Goal: Communication & Community: Answer question/provide support

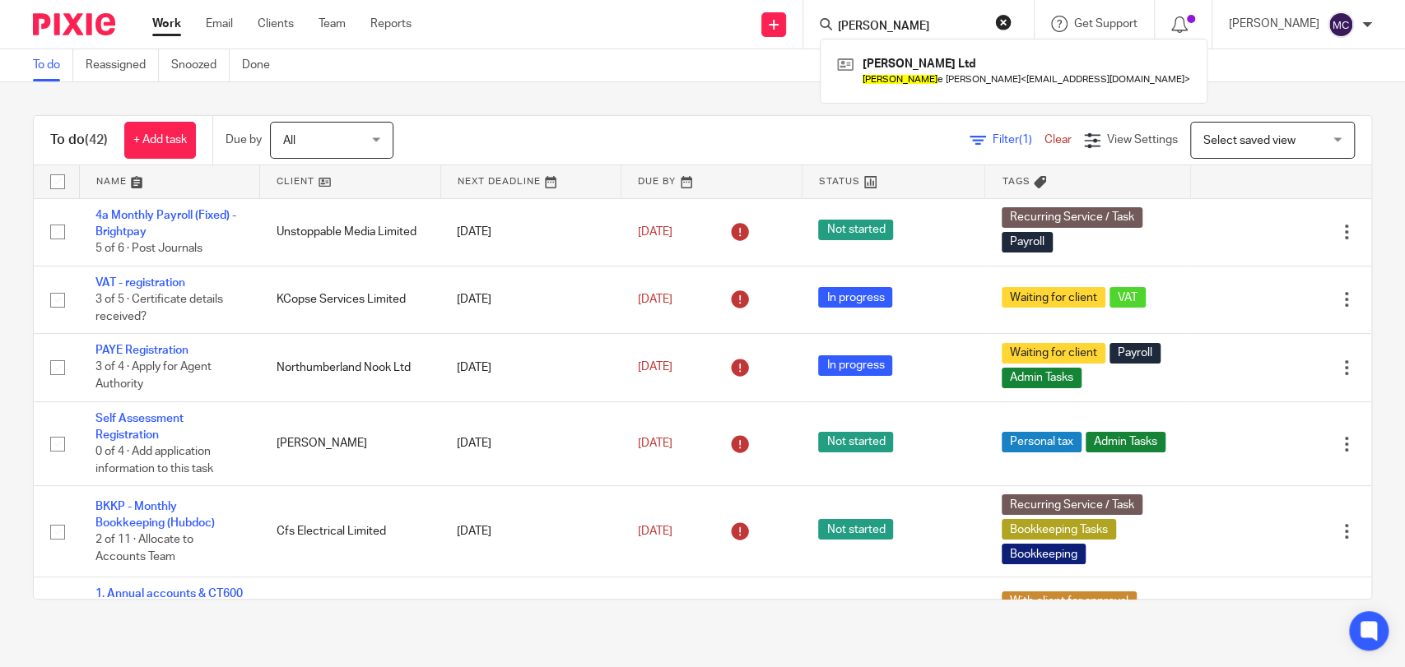
type input "gaylene"
click at [905, 50] on div "RG Fernandez Ltd Gayleen e Fernandez < gayle1430@yahoo.co.uk >" at bounding box center [1014, 71] width 388 height 64
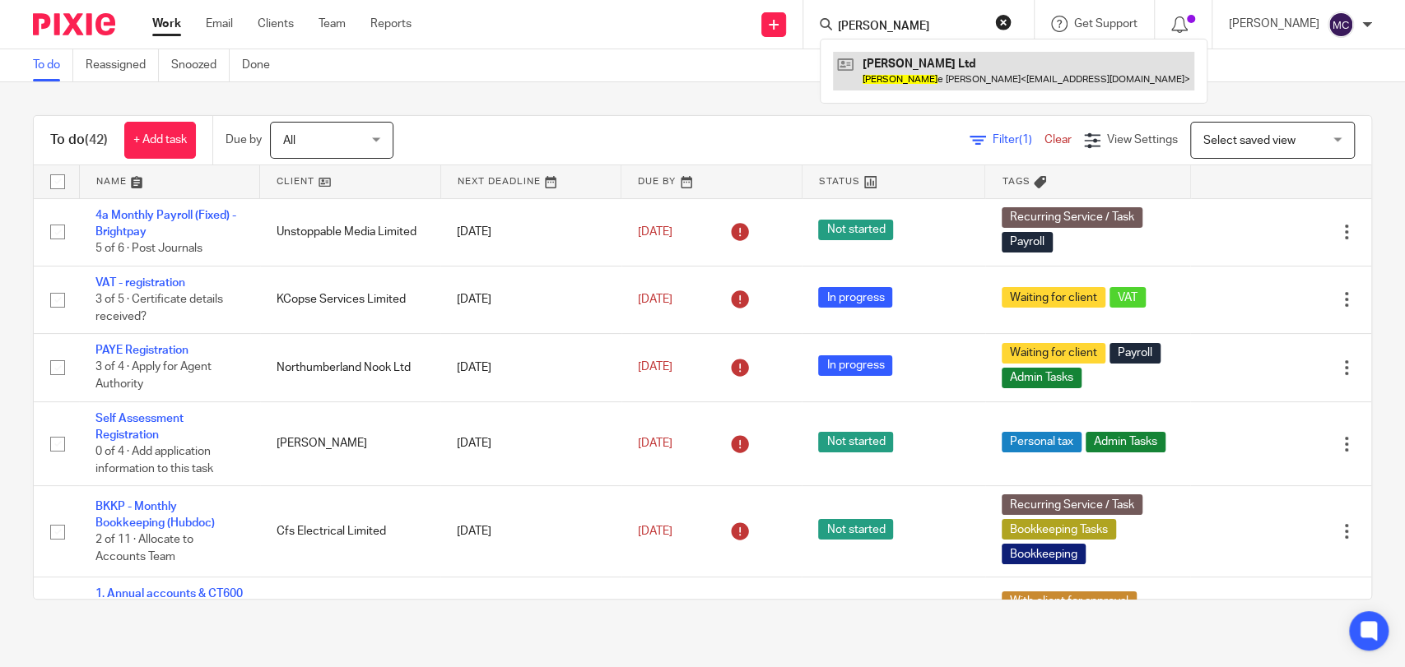
click at [922, 66] on link at bounding box center [1013, 71] width 361 height 38
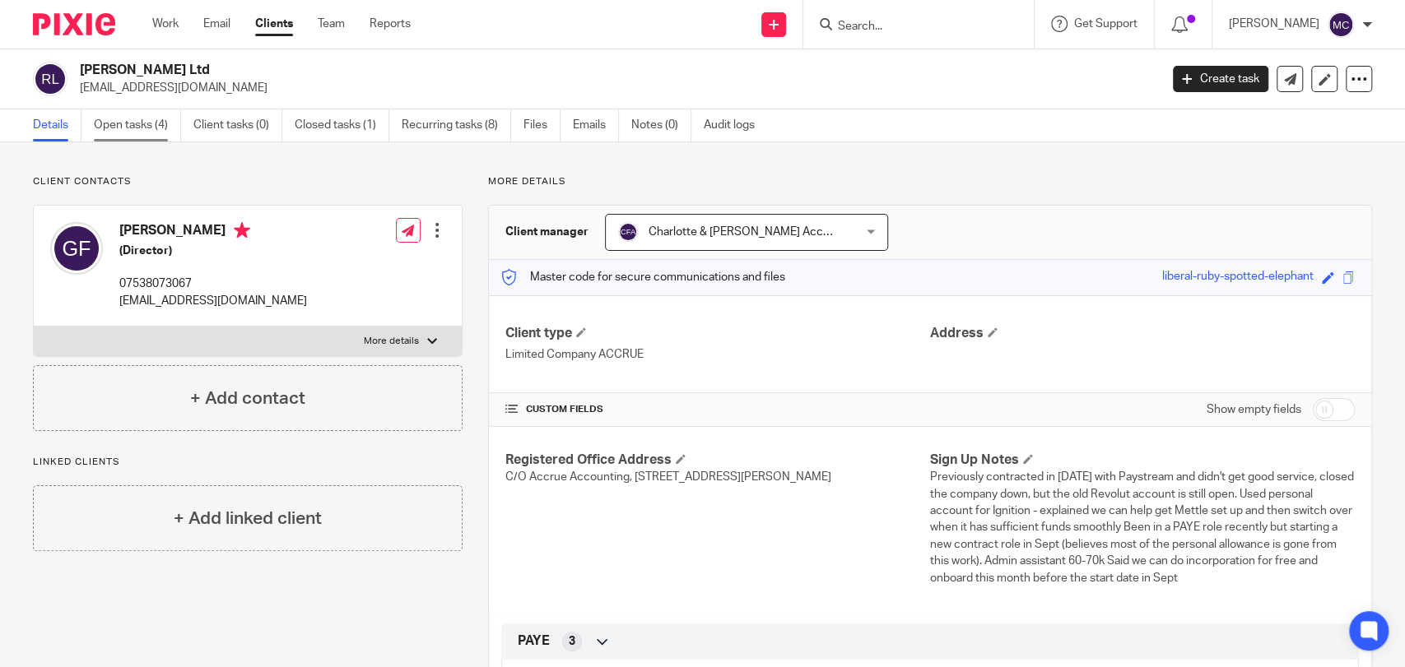
click at [157, 129] on link "Open tasks (4)" at bounding box center [137, 125] width 87 height 32
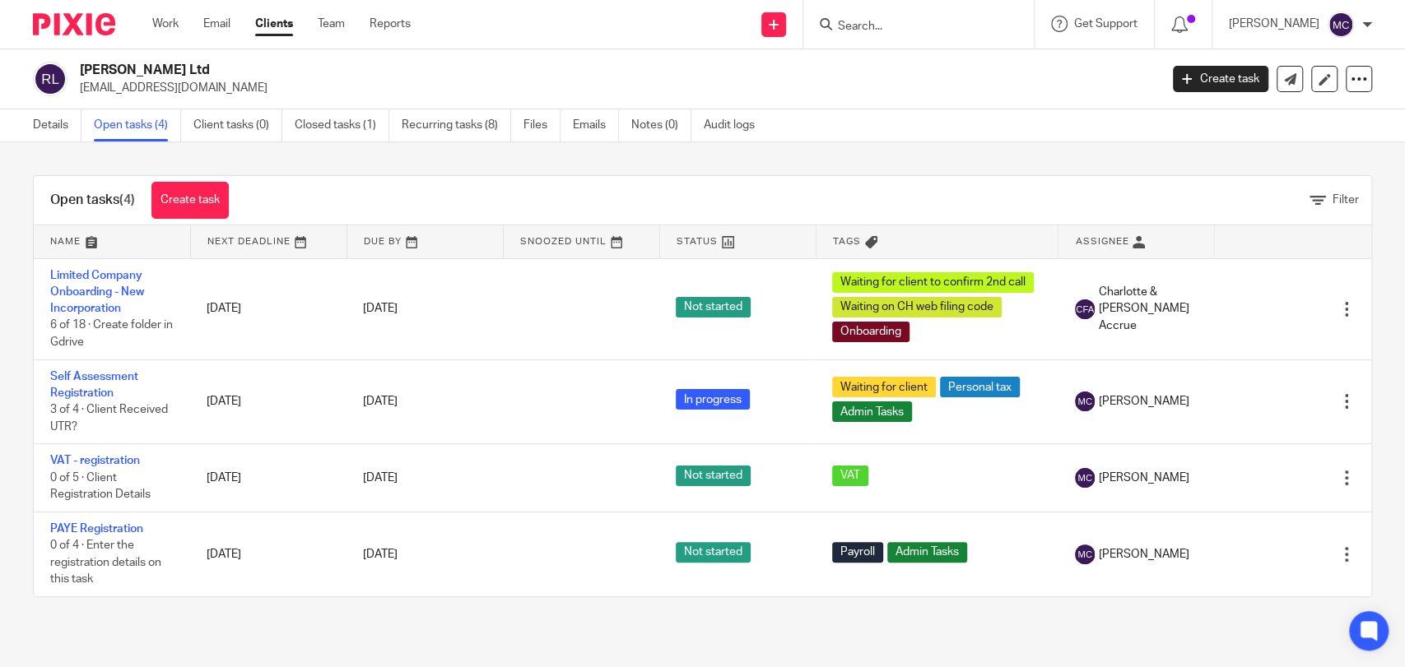
click at [865, 27] on input "Search" at bounding box center [910, 27] width 148 height 15
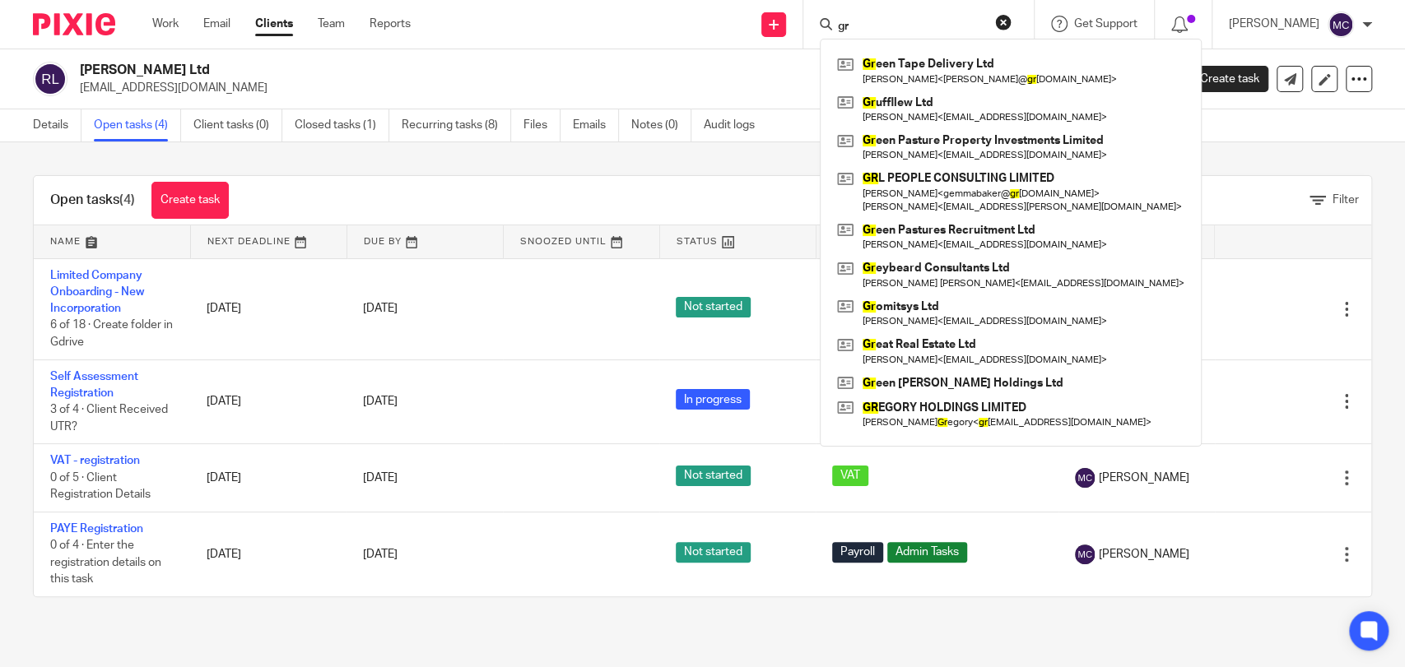
type input "g"
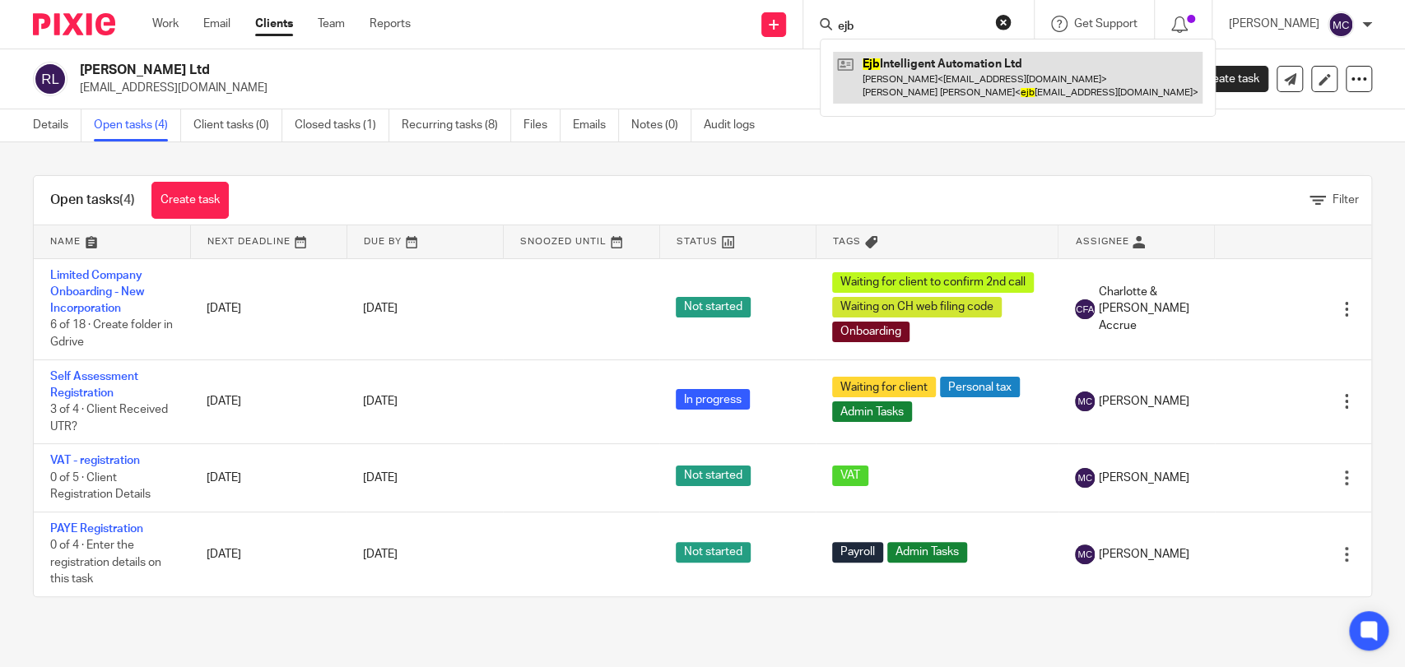
type input "ejb"
click at [963, 73] on link at bounding box center [1017, 77] width 369 height 51
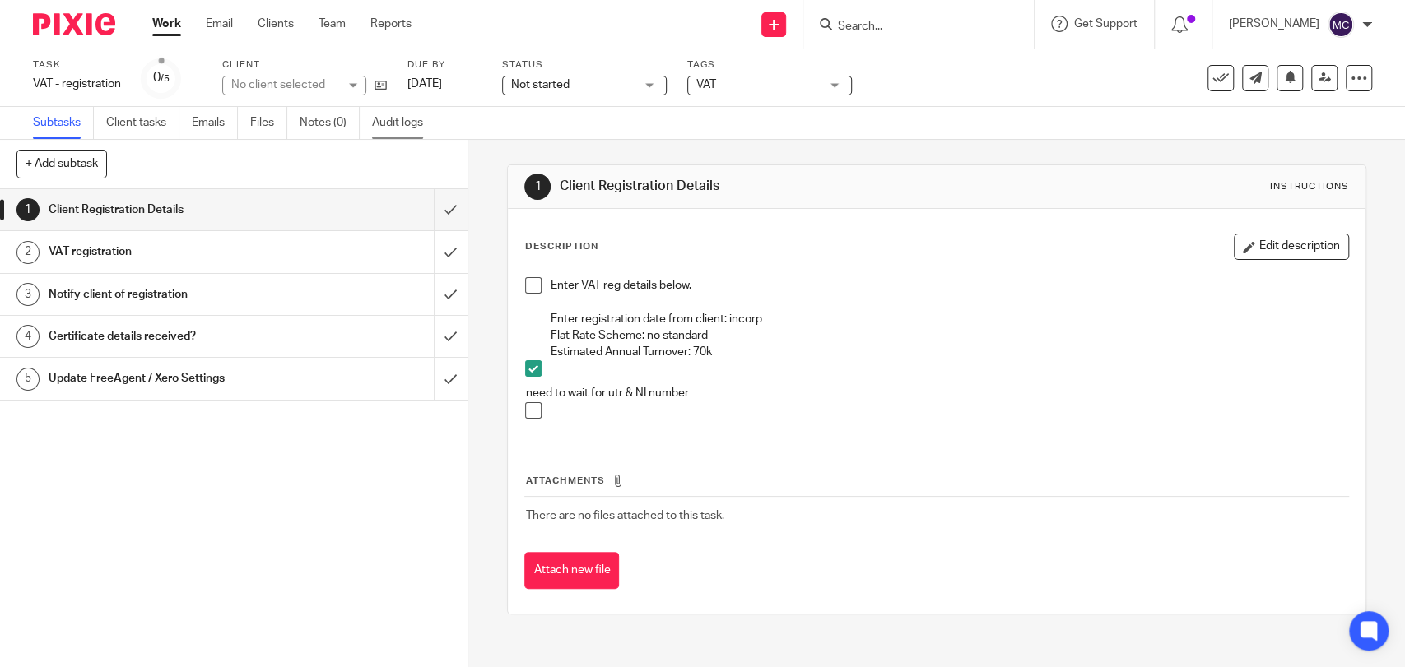
click at [402, 110] on link "Audit logs" at bounding box center [403, 123] width 63 height 32
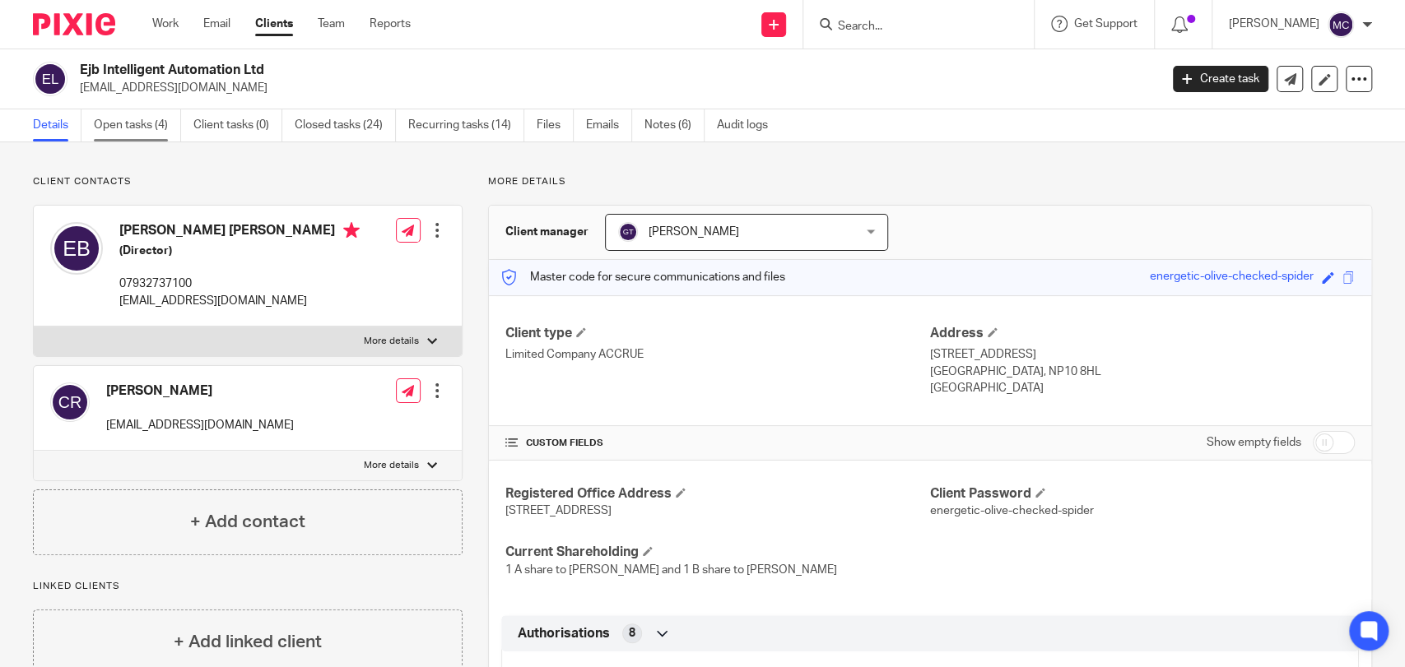
click at [156, 122] on link "Open tasks (4)" at bounding box center [137, 125] width 87 height 32
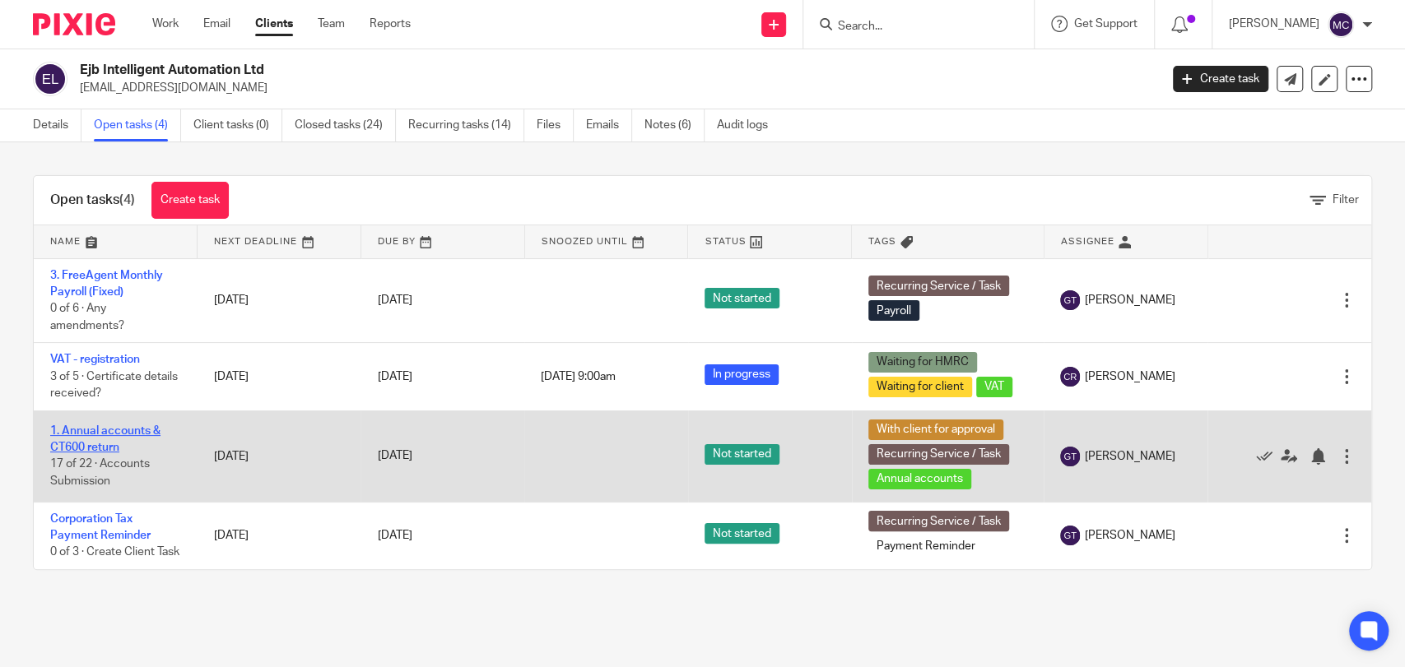
click at [88, 430] on link "1. Annual accounts & CT600 return" at bounding box center [105, 439] width 110 height 28
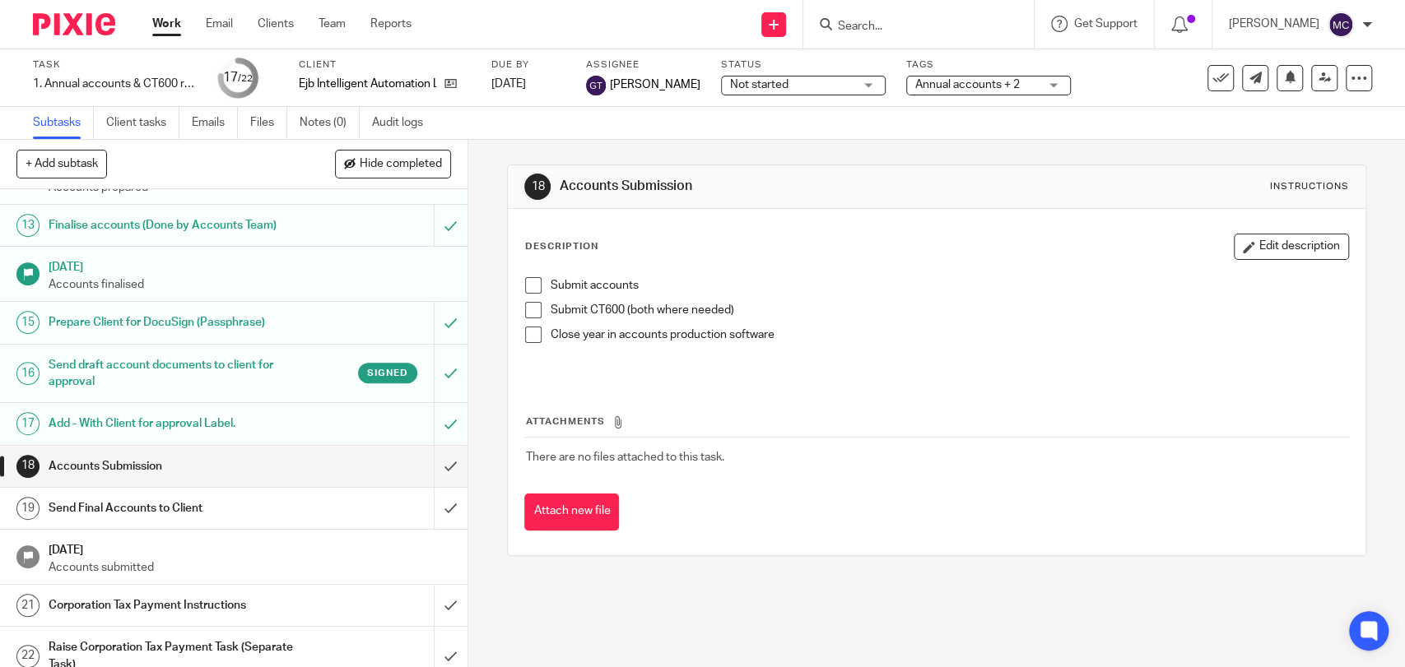
scroll to position [601, 0]
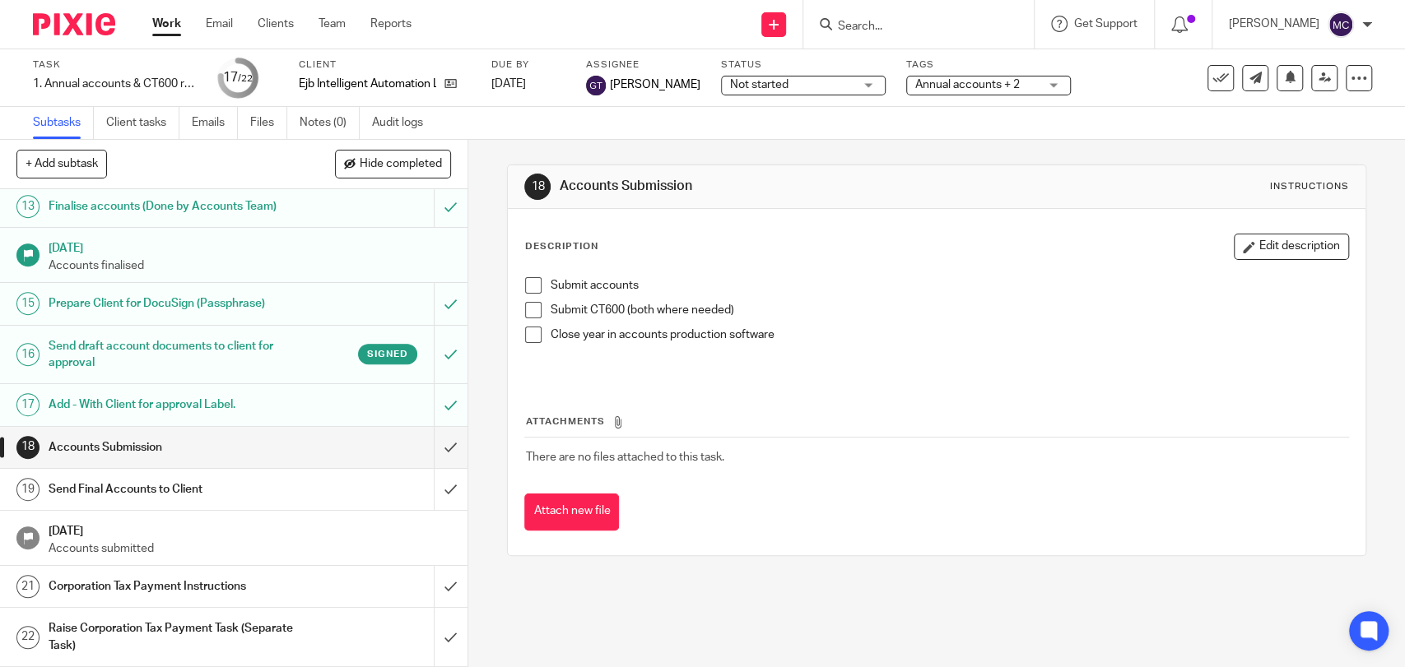
click at [164, 21] on link "Work" at bounding box center [166, 24] width 29 height 16
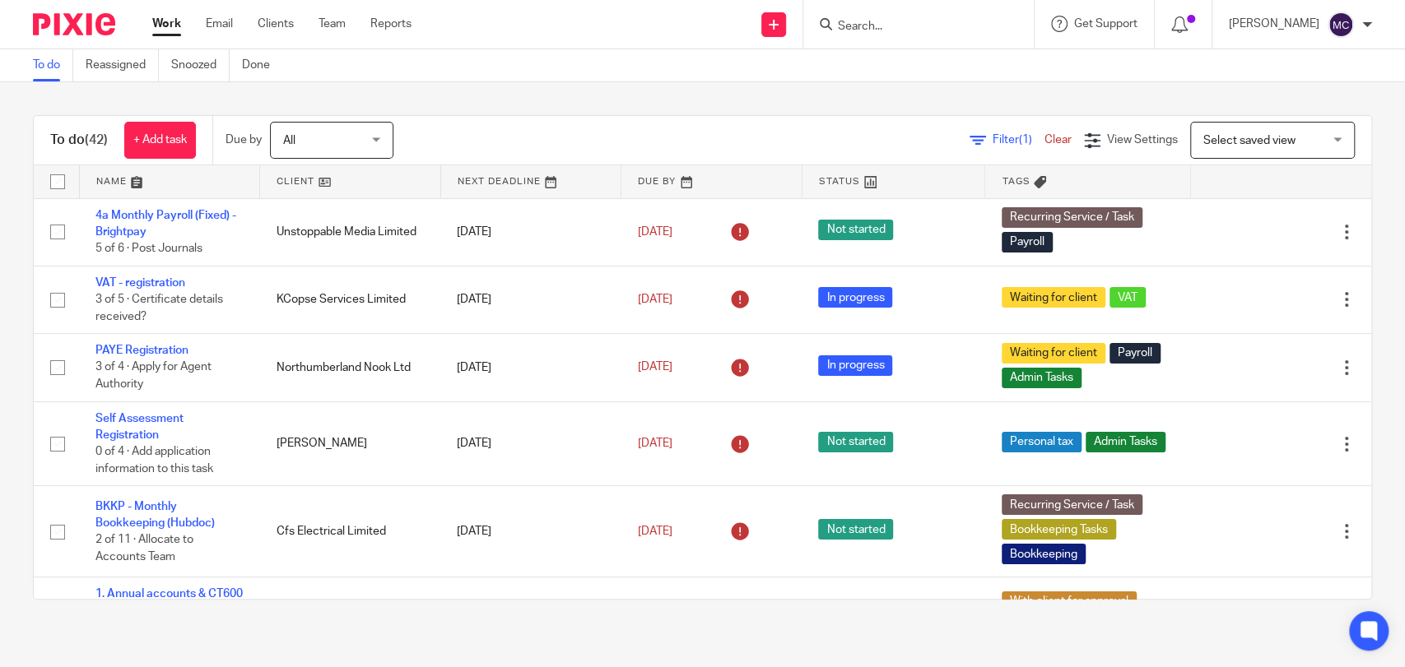
click at [892, 33] on input "Search" at bounding box center [910, 27] width 148 height 15
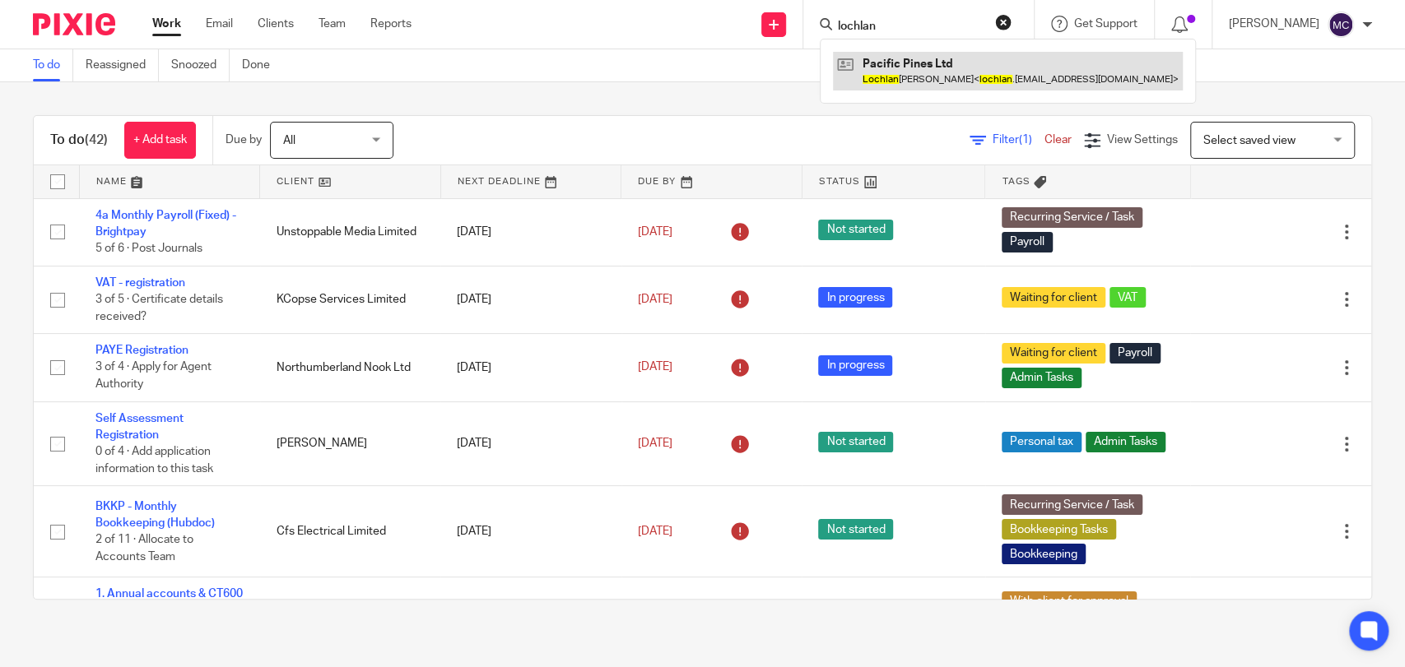
type input "lochlan"
click at [936, 75] on link at bounding box center [1008, 71] width 350 height 38
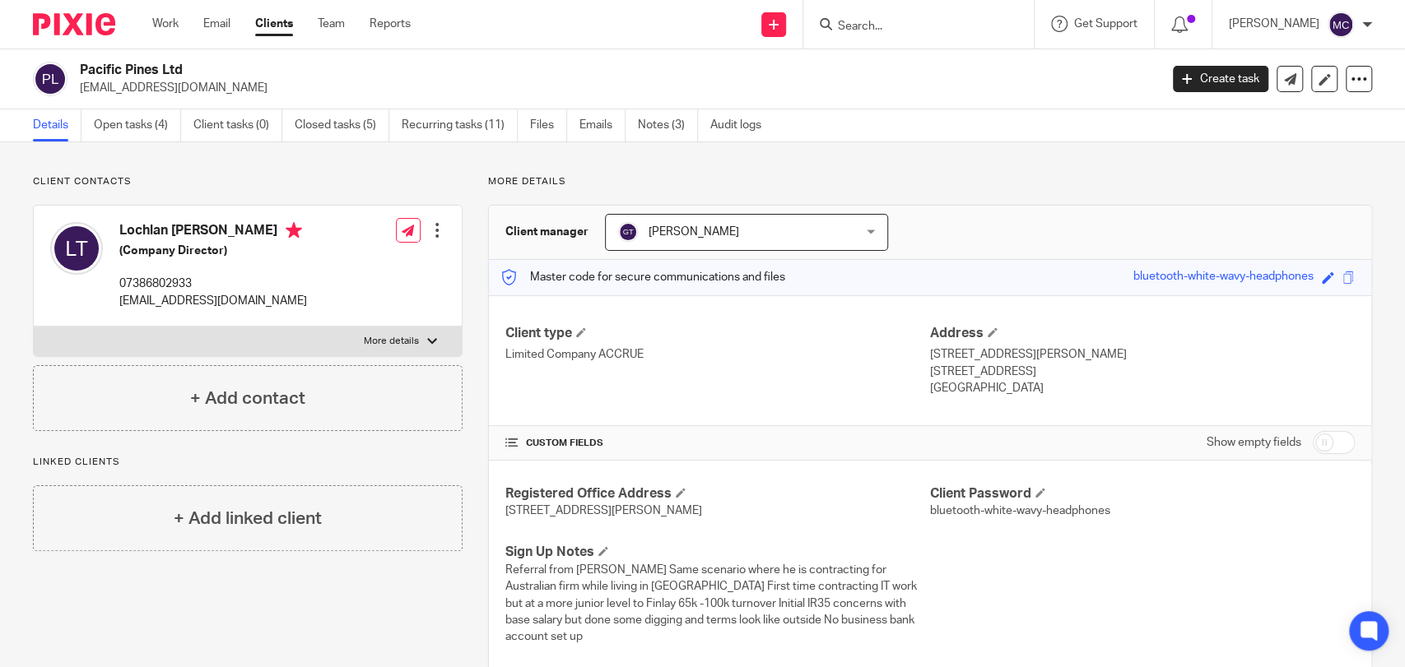
click at [365, 341] on p "More details" at bounding box center [391, 341] width 55 height 13
click at [34, 327] on input "More details" at bounding box center [33, 326] width 1 height 1
checkbox input "true"
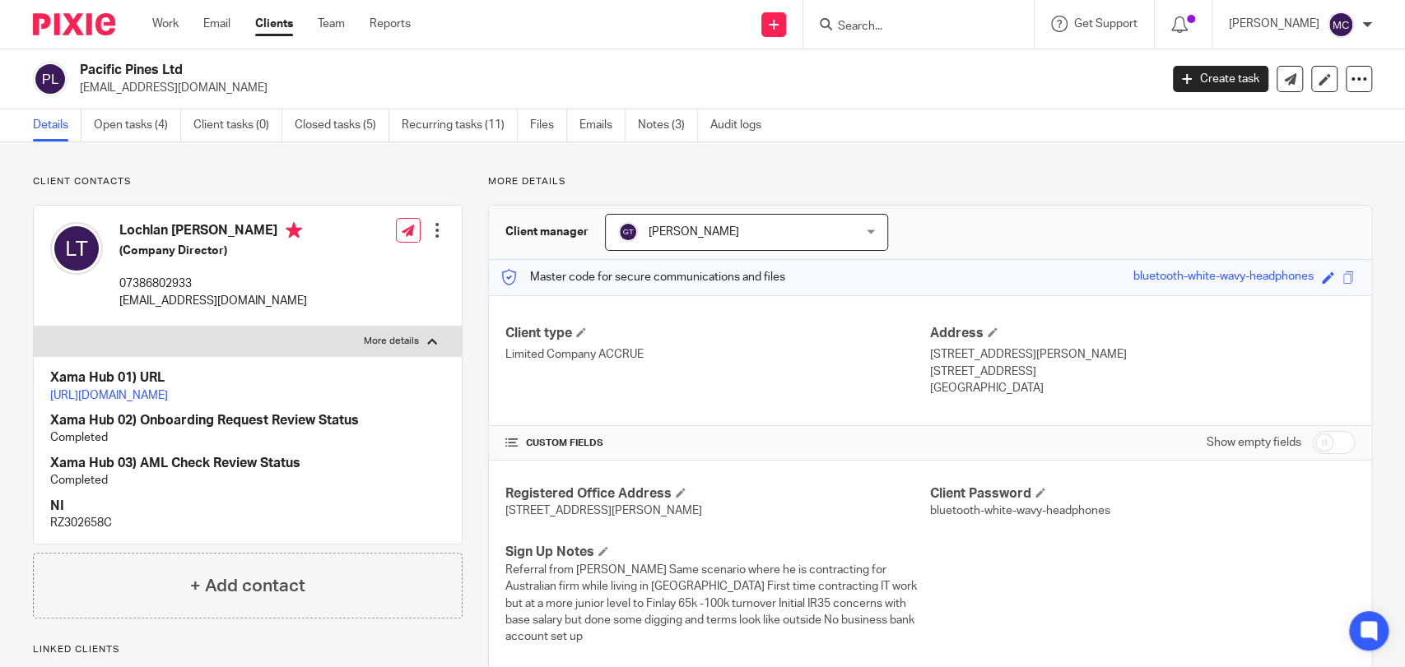
click at [1001, 347] on p "[STREET_ADDRESS][PERSON_NAME]" at bounding box center [1142, 354] width 425 height 16
copy div "[STREET_ADDRESS][PERSON_NAME]"
click at [958, 369] on p "Edinburgh, EH4 1JS" at bounding box center [1142, 372] width 425 height 16
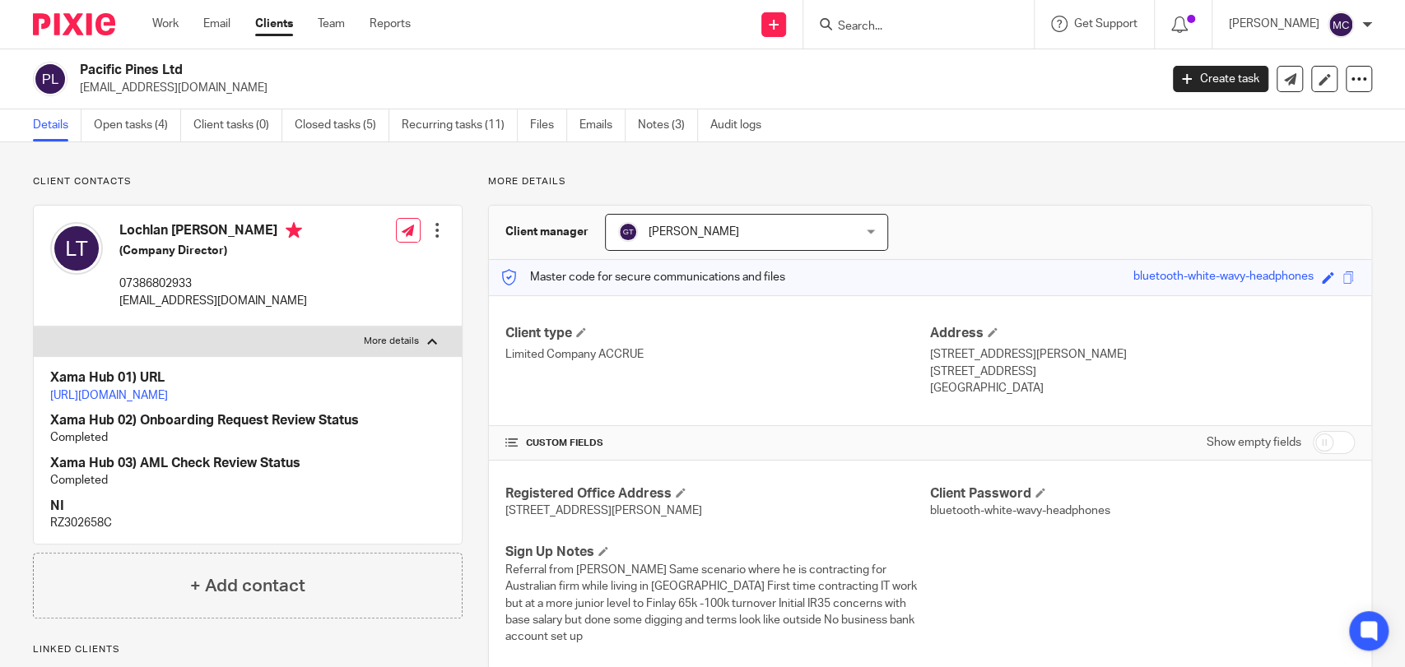
click at [958, 369] on p "Edinburgh, EH4 1JS" at bounding box center [1142, 372] width 425 height 16
copy p "Edinburgh"
drag, startPoint x: 979, startPoint y: 370, endPoint x: 1038, endPoint y: 370, distance: 59.2
click at [1038, 370] on p "Edinburgh, EH4 1JS" at bounding box center [1142, 372] width 425 height 16
copy p "EH4 1JS"
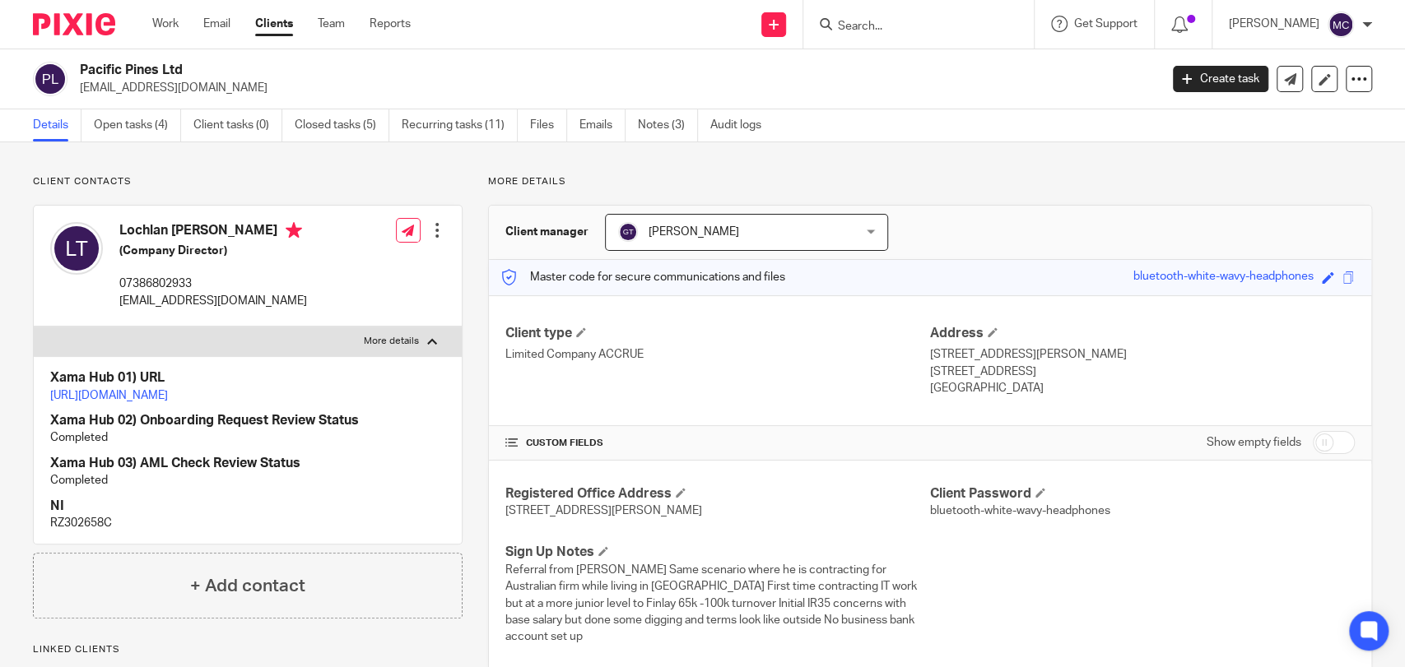
click at [947, 384] on p "Scotland" at bounding box center [1142, 388] width 425 height 16
click at [175, 272] on div "Lochlan John Taverner (Company Director) 07386802933 lochlan.taverner@gmail.com" at bounding box center [213, 265] width 188 height 87
copy p "07386802933"
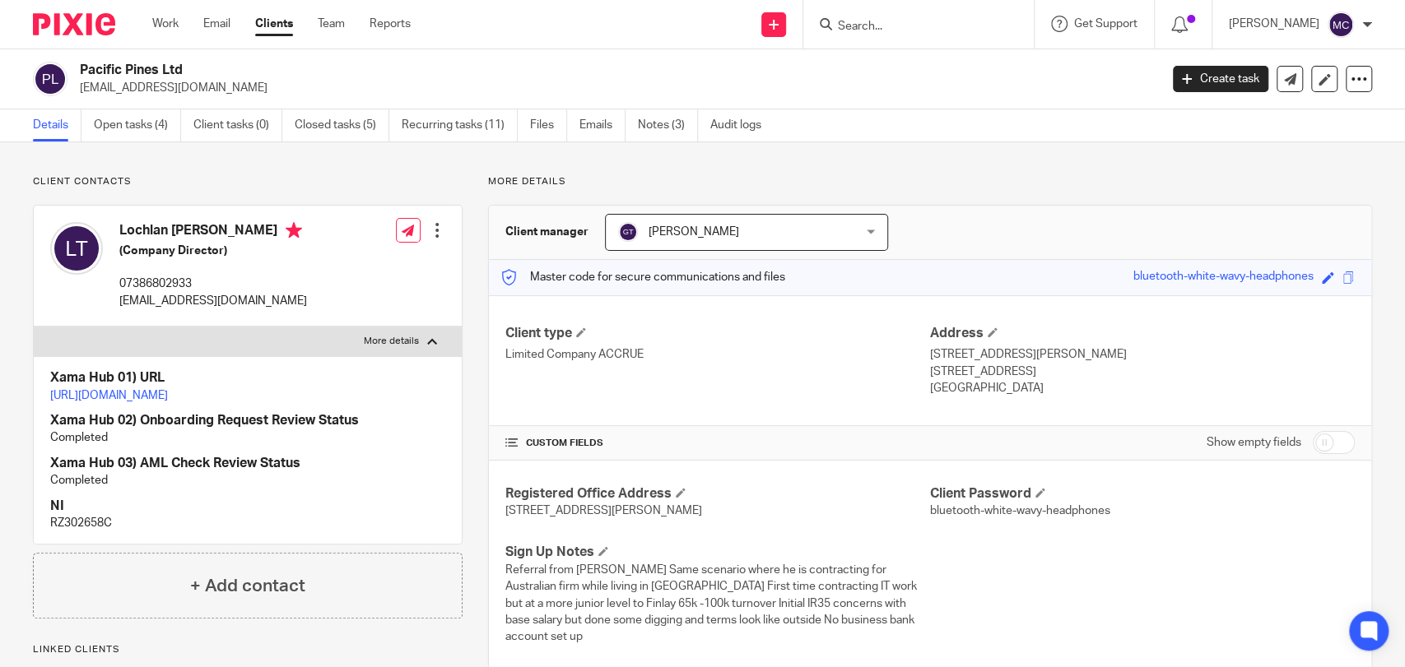
click at [100, 81] on p "lochlan.taverner@gmail.com" at bounding box center [614, 88] width 1068 height 16
click at [105, 84] on p "lochlan.taverner@gmail.com" at bounding box center [614, 88] width 1068 height 16
copy main "lochlan.taverner@gmail.com Create task Update from Companies House Export data …"
click at [154, 22] on link "Work" at bounding box center [165, 24] width 26 height 16
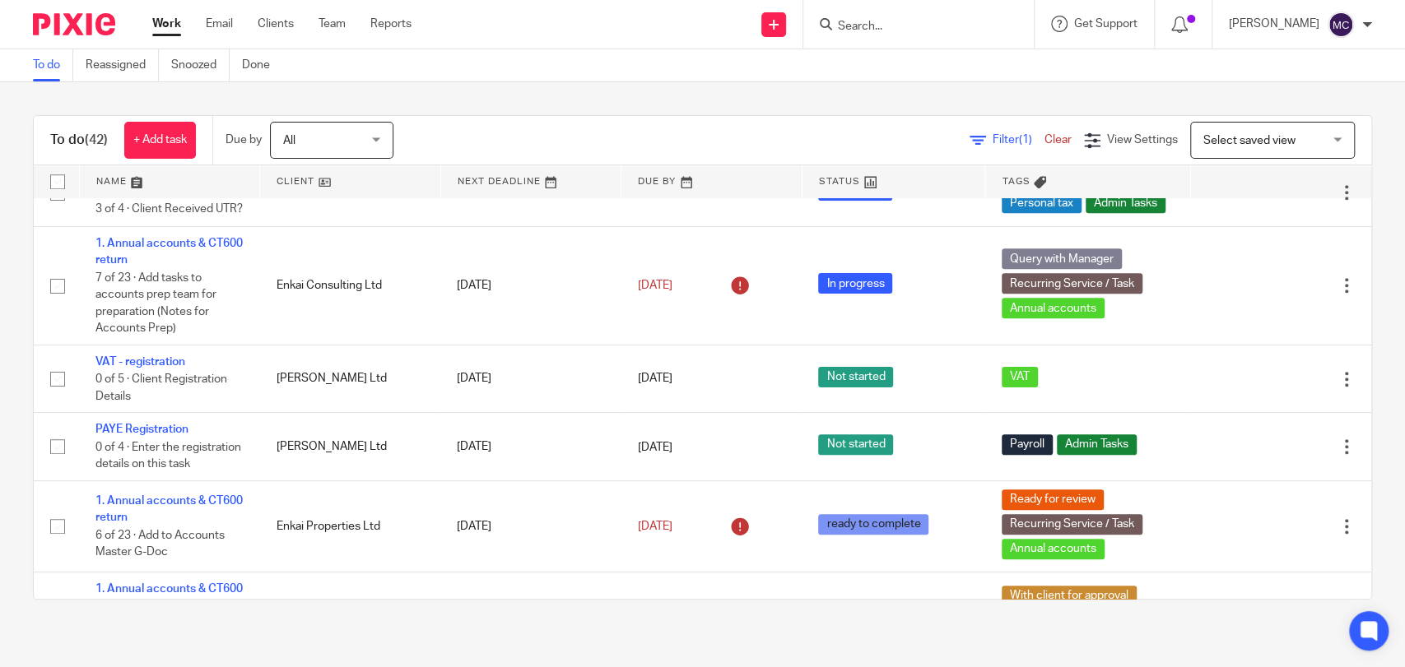
scroll to position [914, 0]
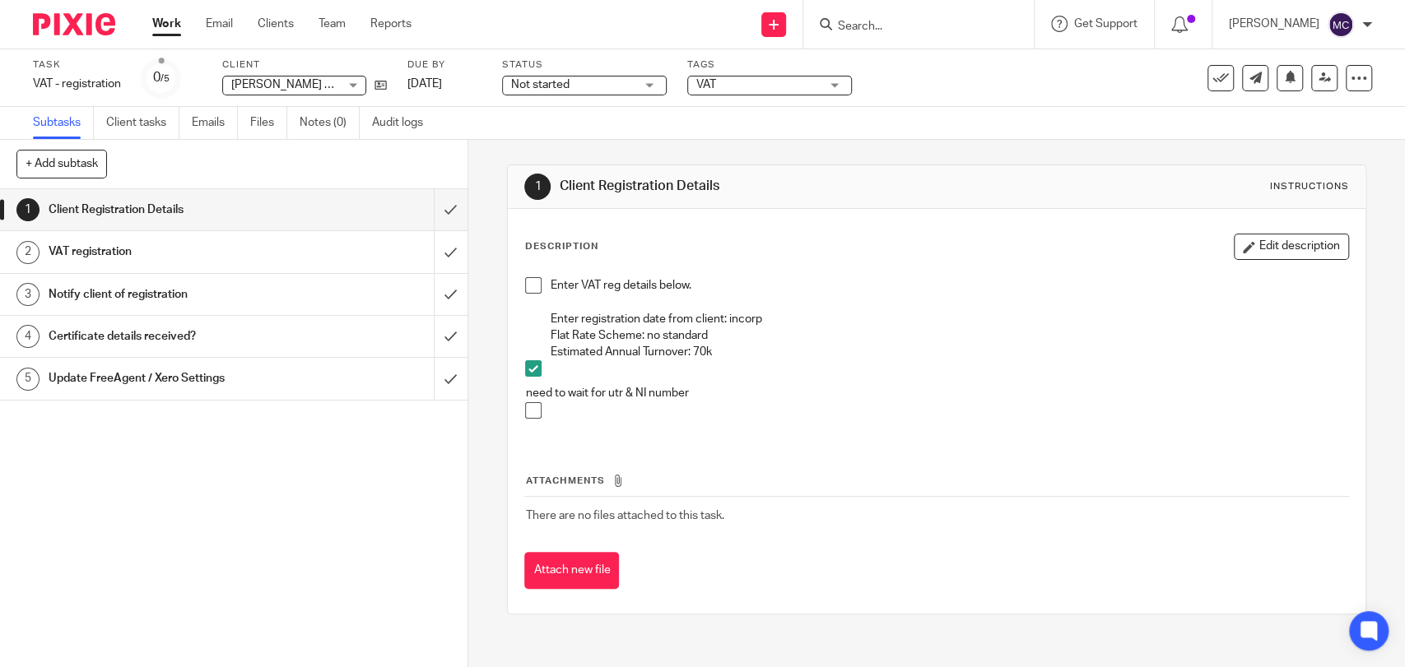
drag, startPoint x: 373, startPoint y: 81, endPoint x: 399, endPoint y: 81, distance: 26.3
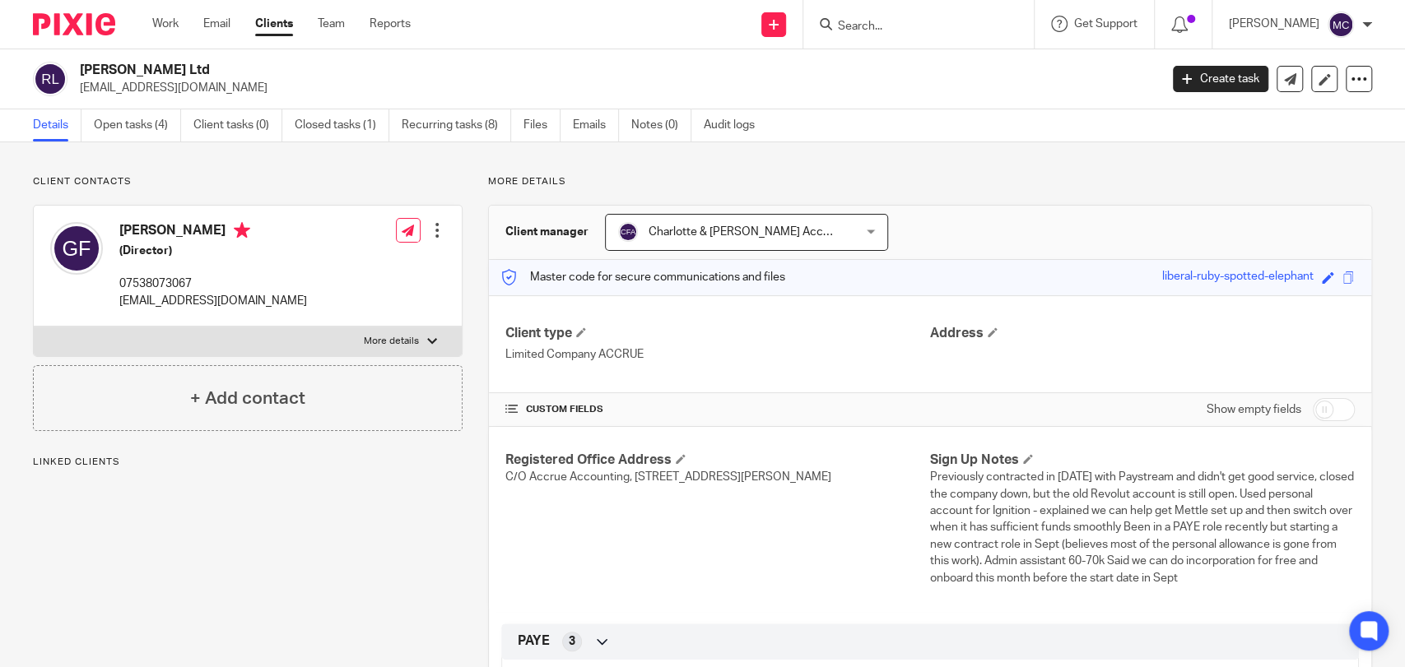
click at [169, 63] on h2 "[PERSON_NAME] Ltd" at bounding box center [507, 70] width 854 height 17
copy div "[PERSON_NAME] Ltd"
click at [168, 67] on h2 "[PERSON_NAME] Ltd" at bounding box center [507, 70] width 854 height 17
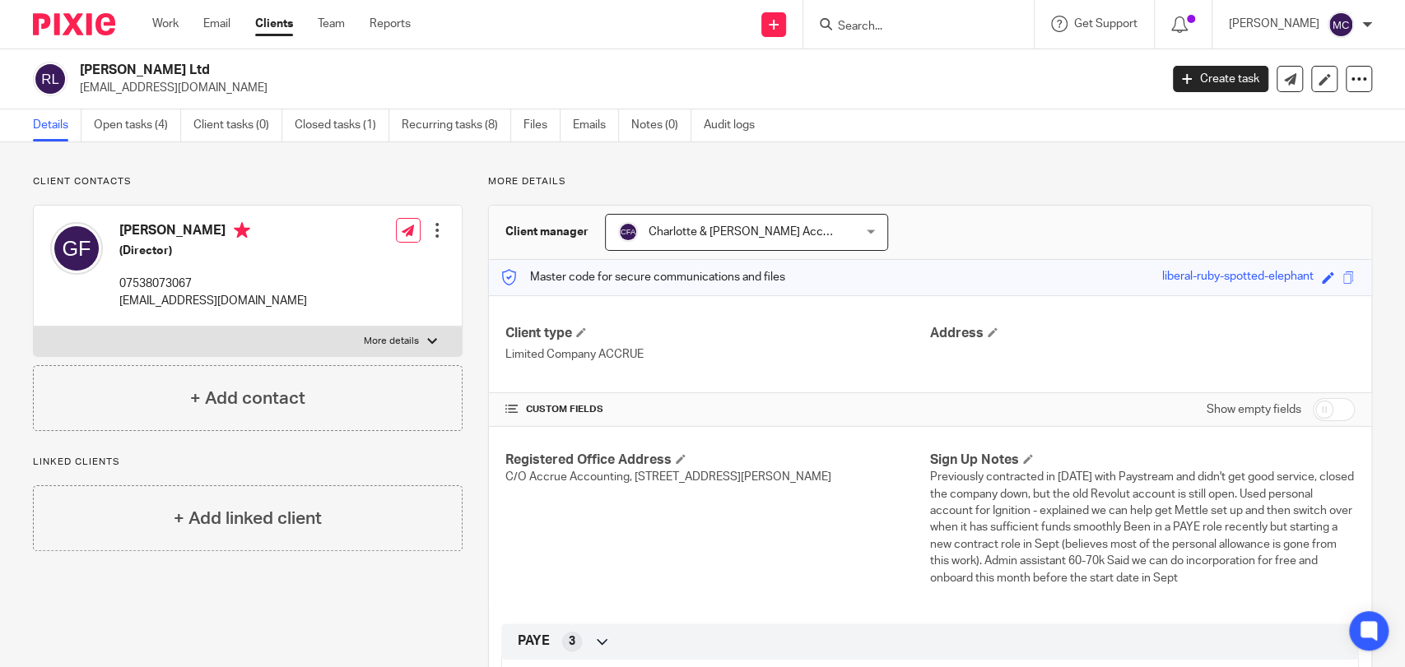
click at [168, 67] on h2 "[PERSON_NAME] Ltd" at bounding box center [507, 70] width 854 height 17
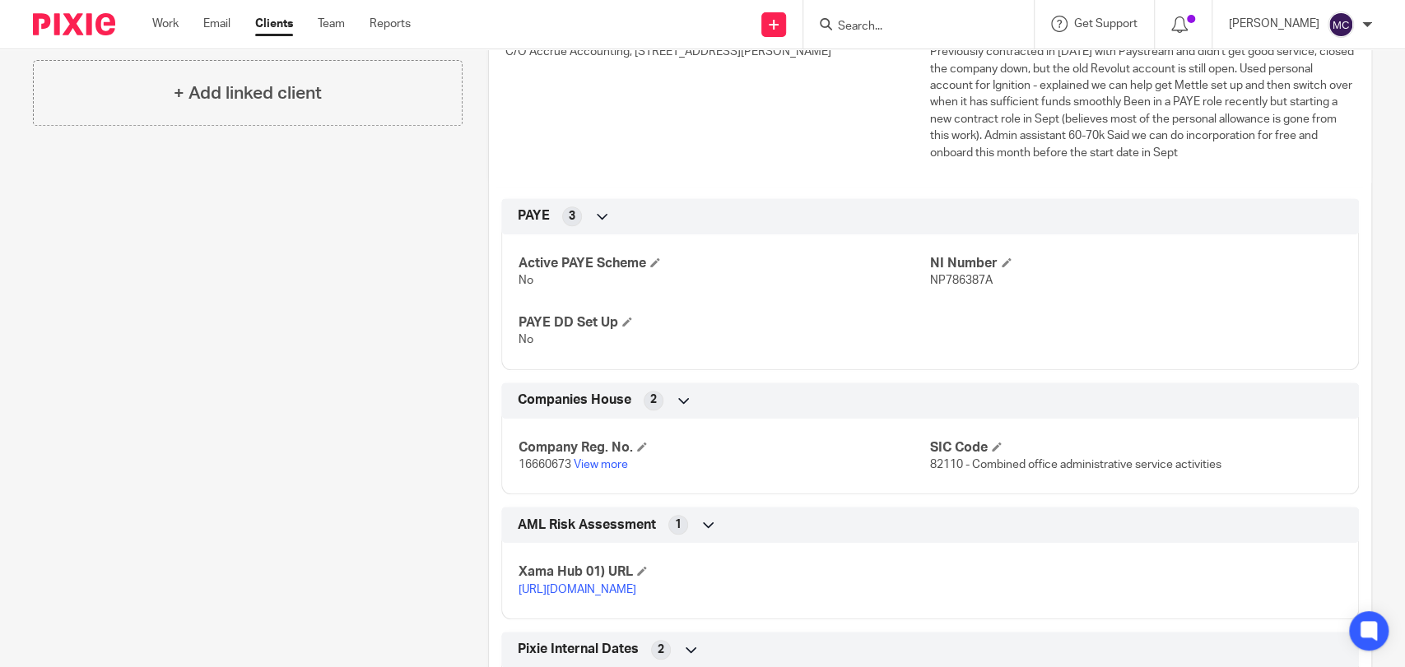
scroll to position [457, 0]
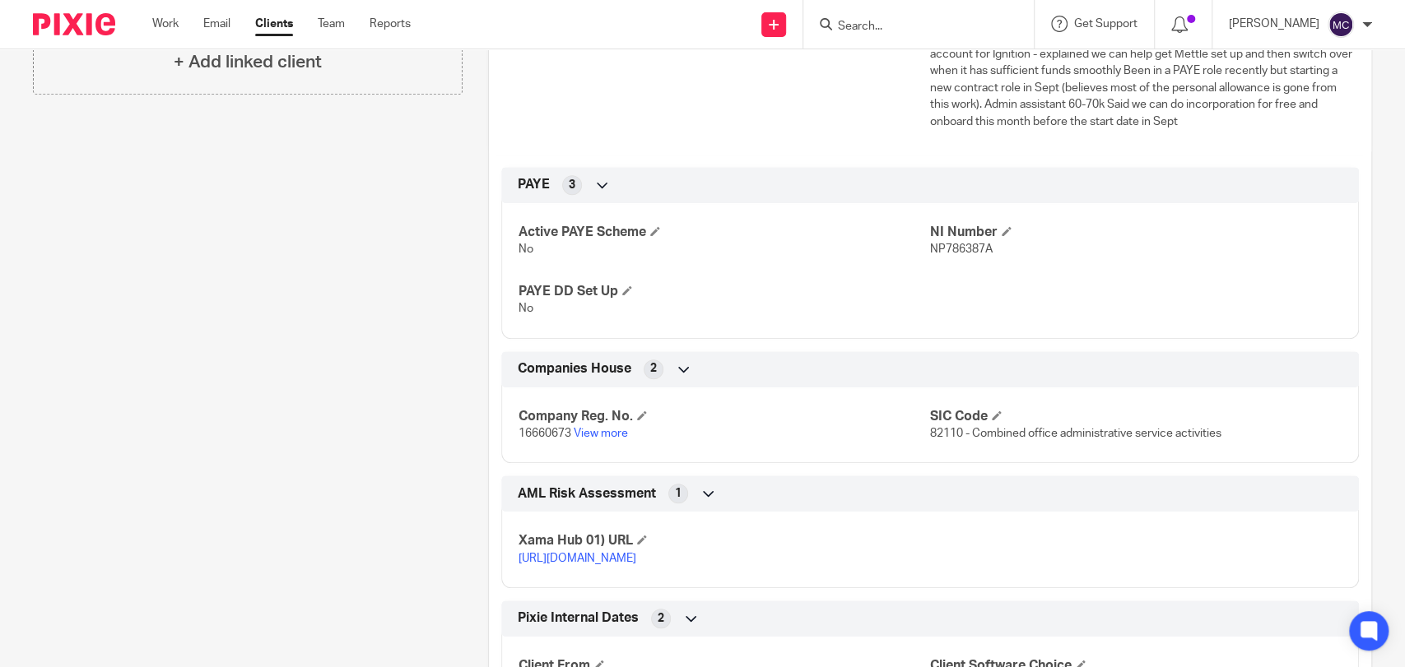
click at [552, 434] on span "16660673" at bounding box center [544, 434] width 53 height 12
copy p "16660673"
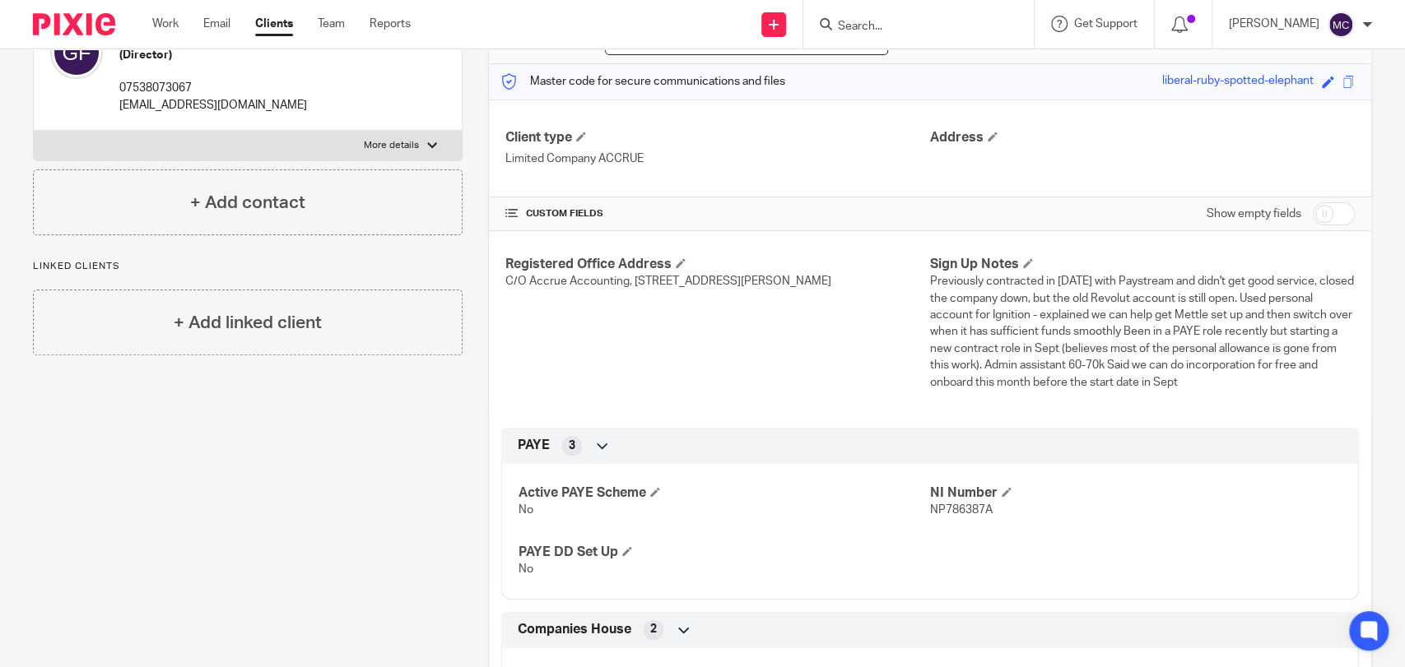
scroll to position [0, 0]
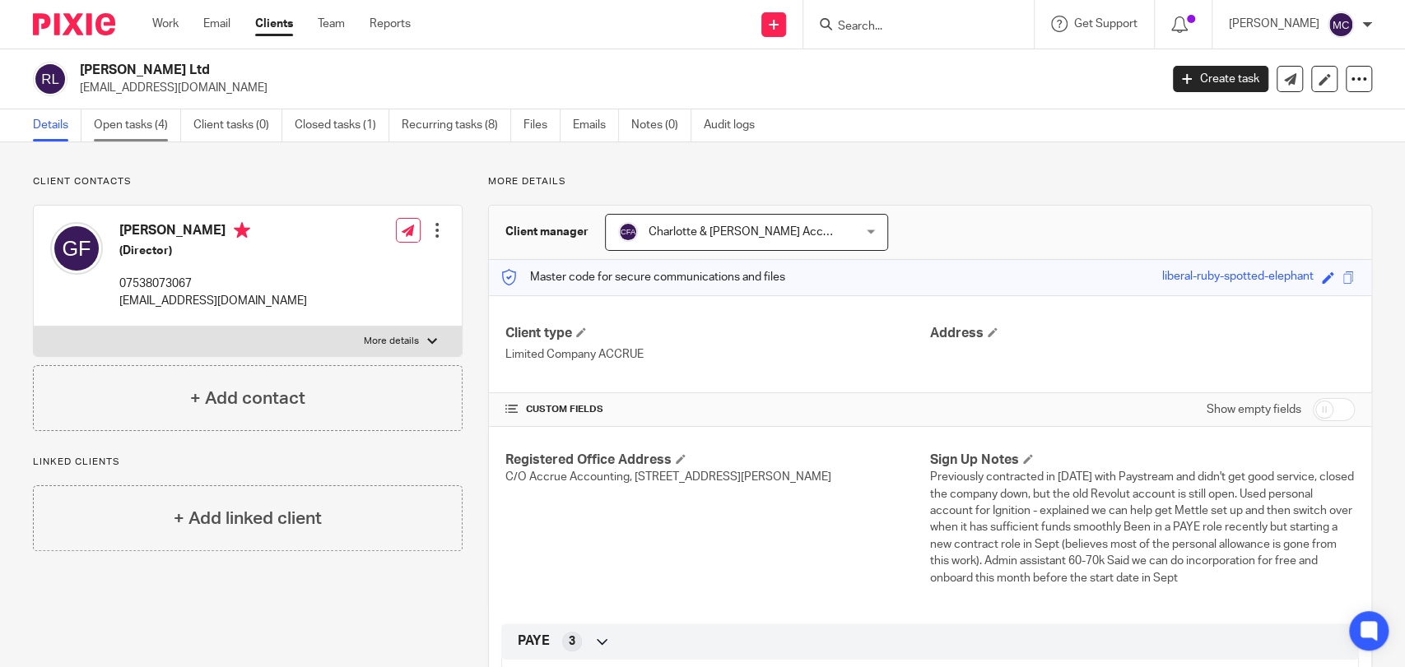
click at [178, 127] on link "Open tasks (4)" at bounding box center [137, 125] width 87 height 32
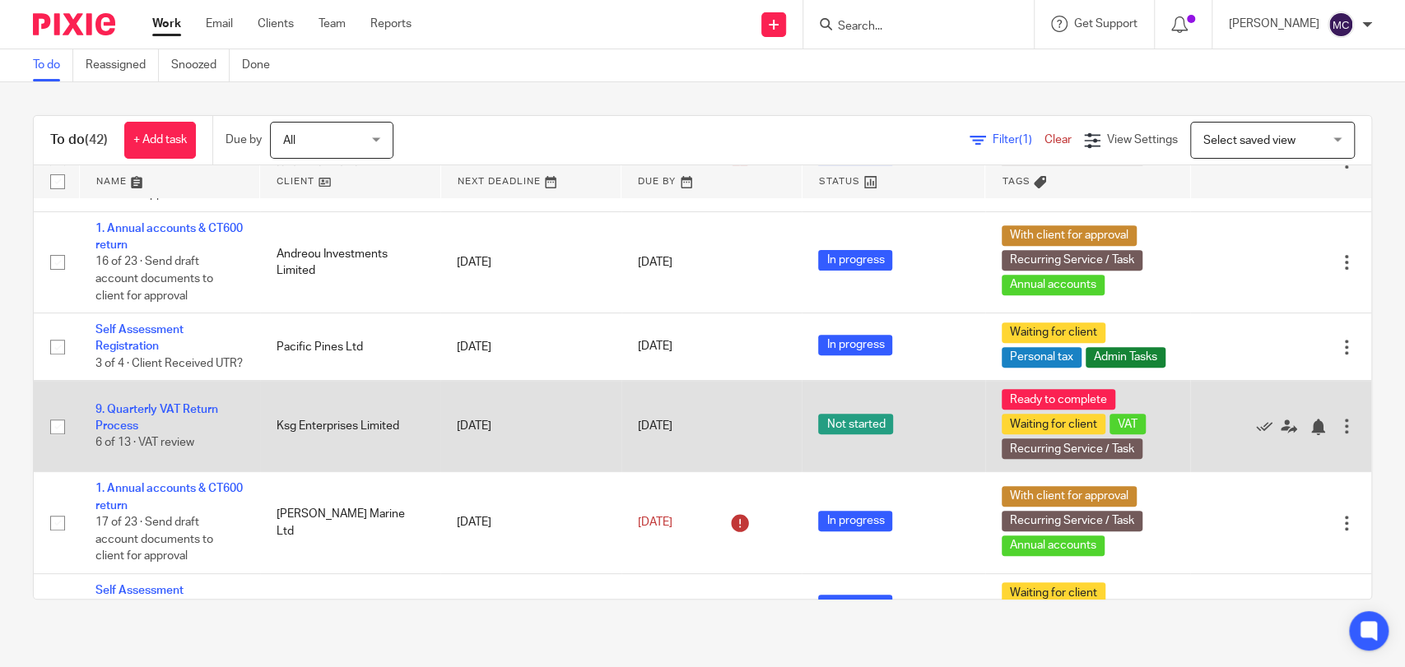
scroll to position [457, 0]
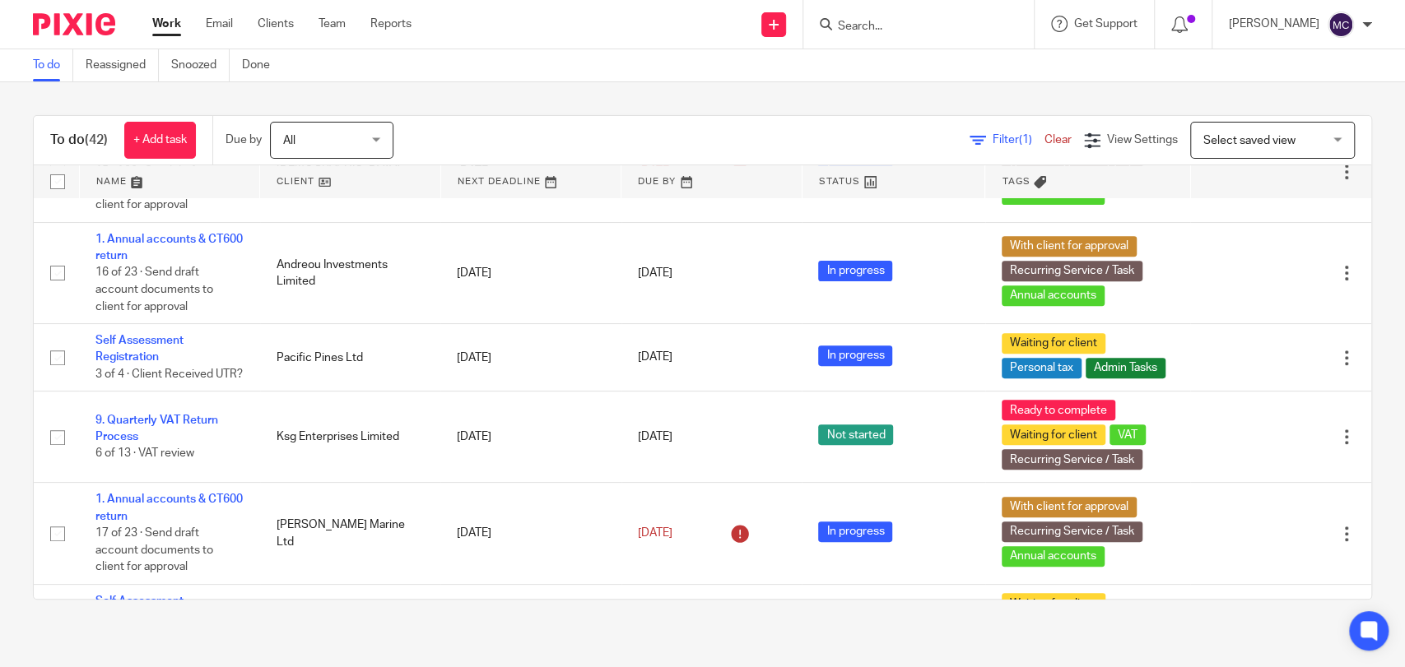
click at [911, 30] on input "Search" at bounding box center [910, 27] width 148 height 15
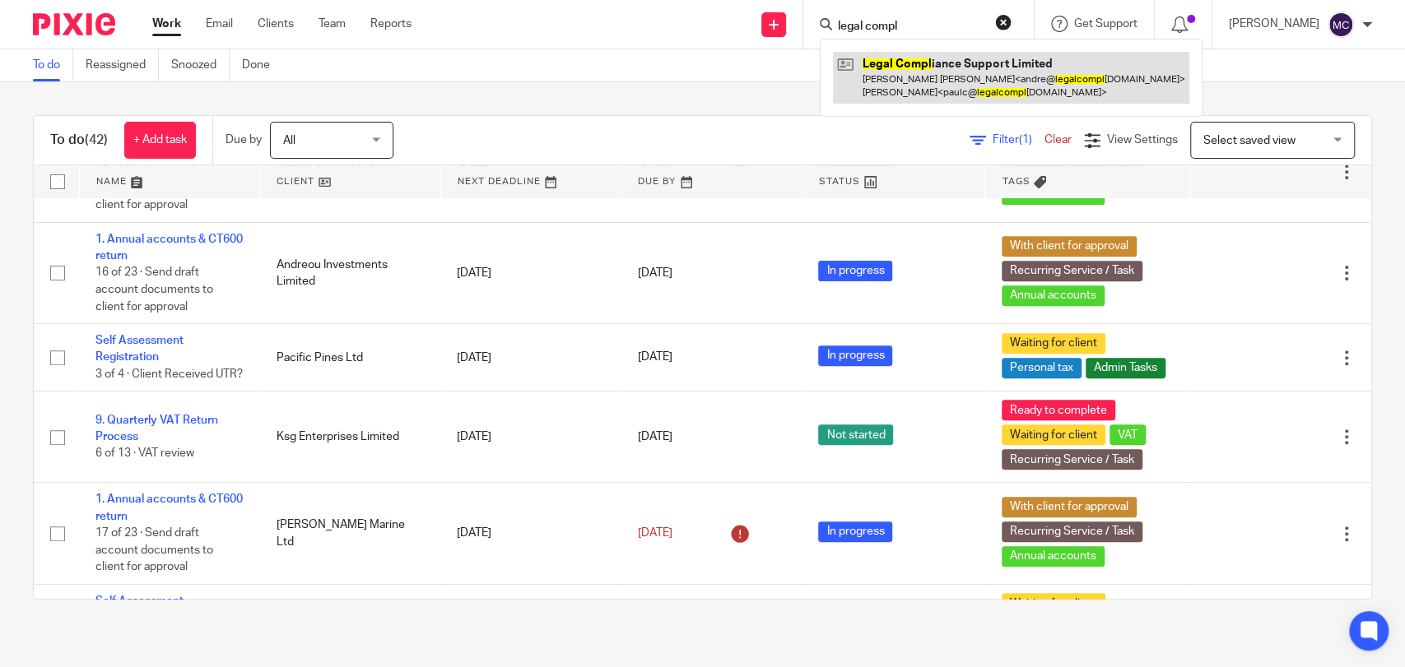
type input "legal compl"
click at [926, 74] on link at bounding box center [1011, 77] width 356 height 51
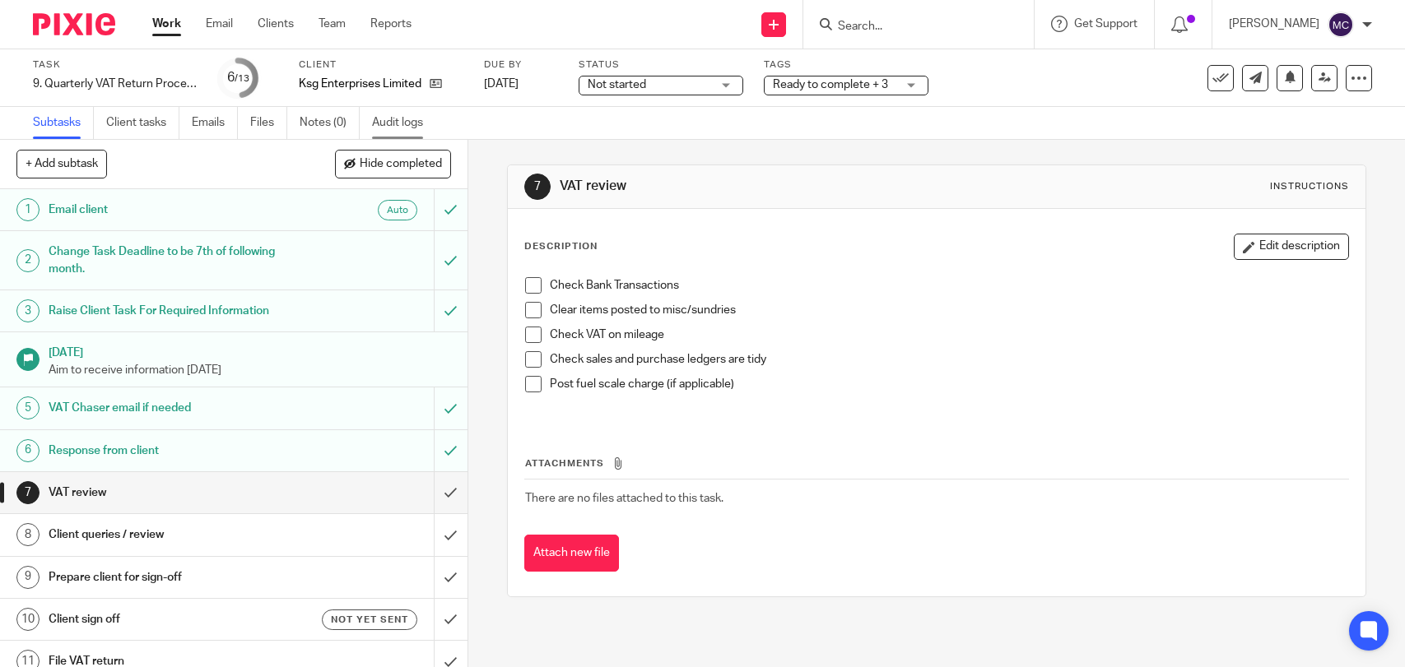
click at [416, 121] on link "Audit logs" at bounding box center [403, 123] width 63 height 32
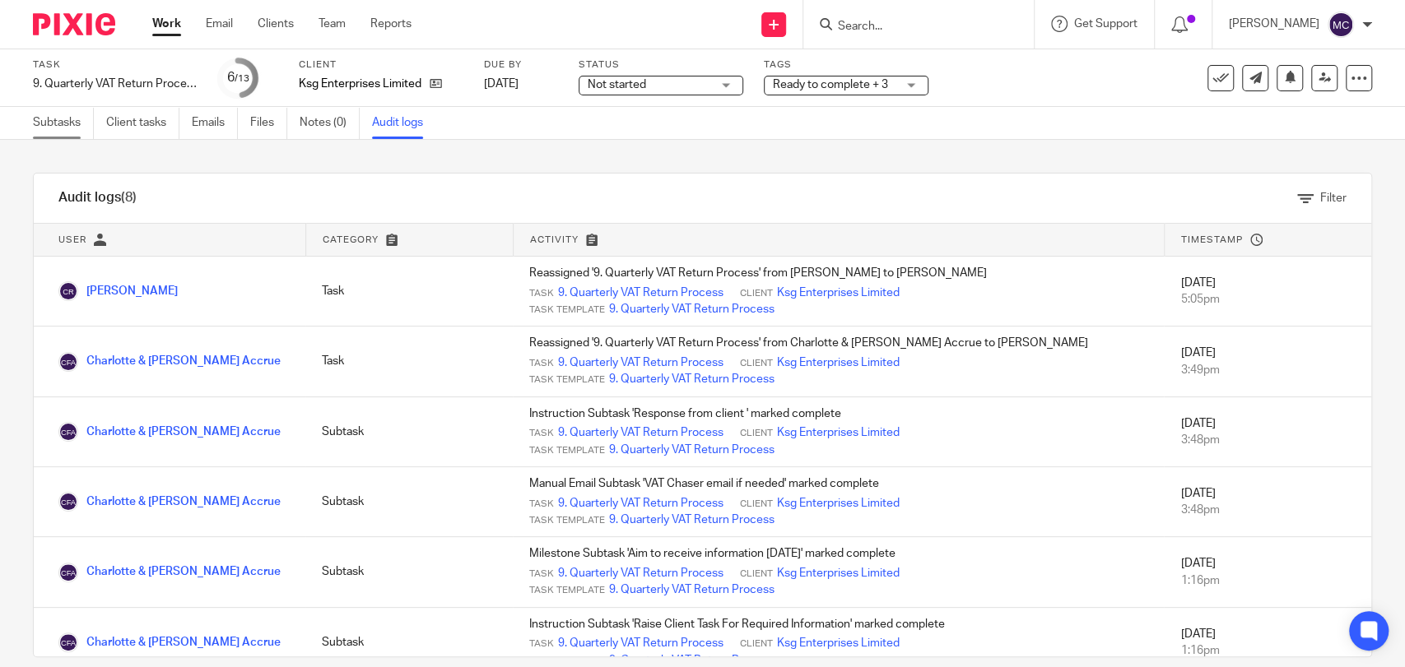
click at [64, 122] on link "Subtasks" at bounding box center [63, 123] width 61 height 32
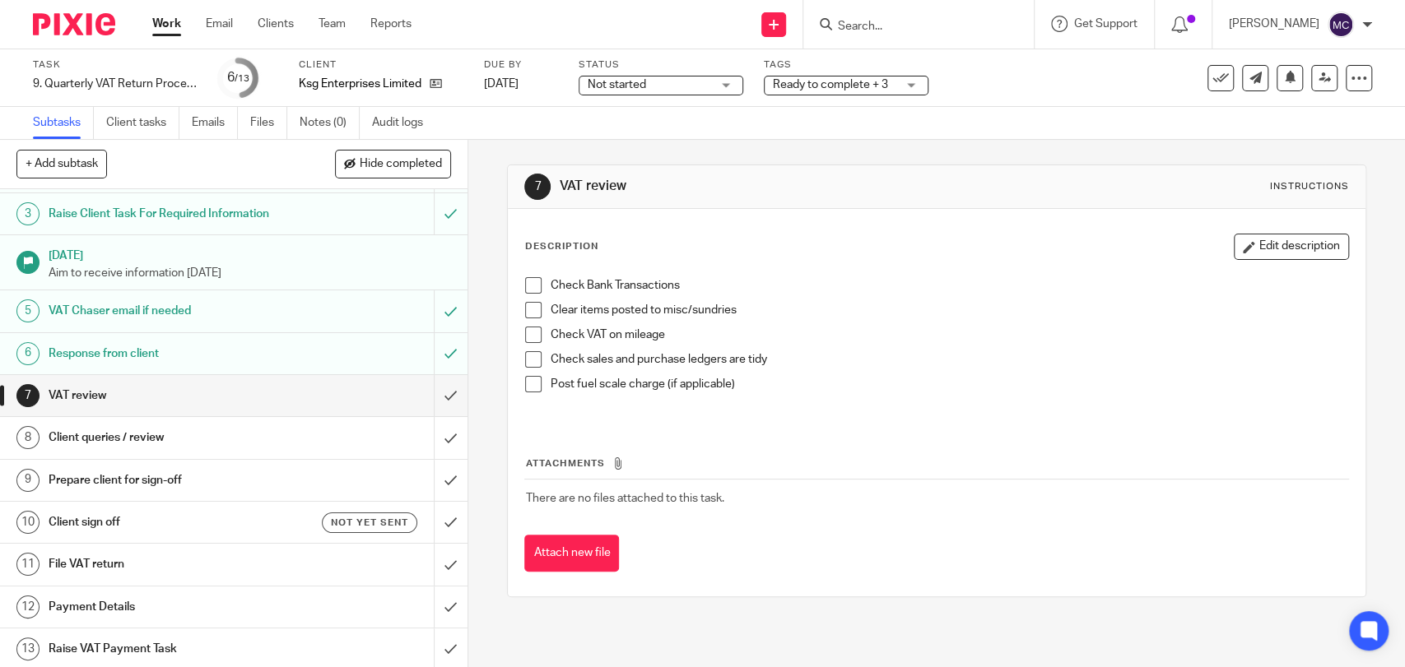
scroll to position [100, 0]
click at [879, 12] on div at bounding box center [918, 24] width 230 height 49
click at [880, 35] on form at bounding box center [923, 24] width 175 height 21
click at [869, 27] on input "Search" at bounding box center [910, 27] width 148 height 15
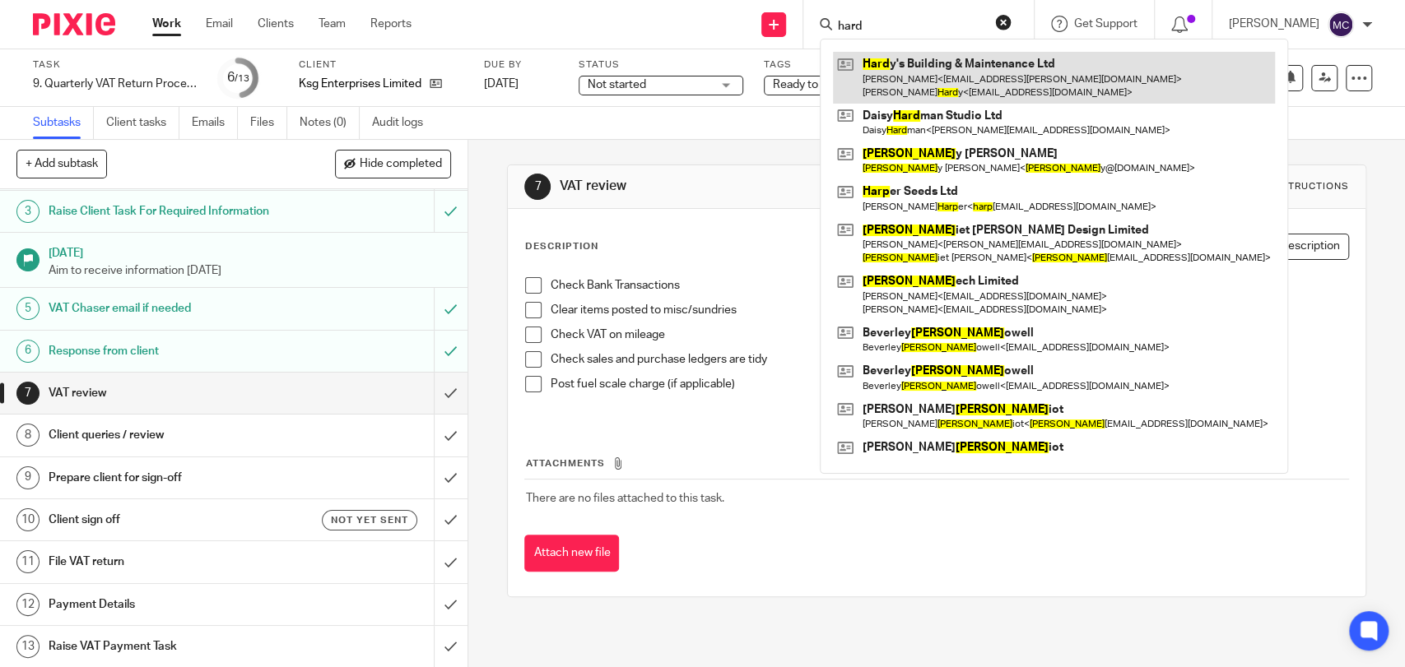
type input "hard"
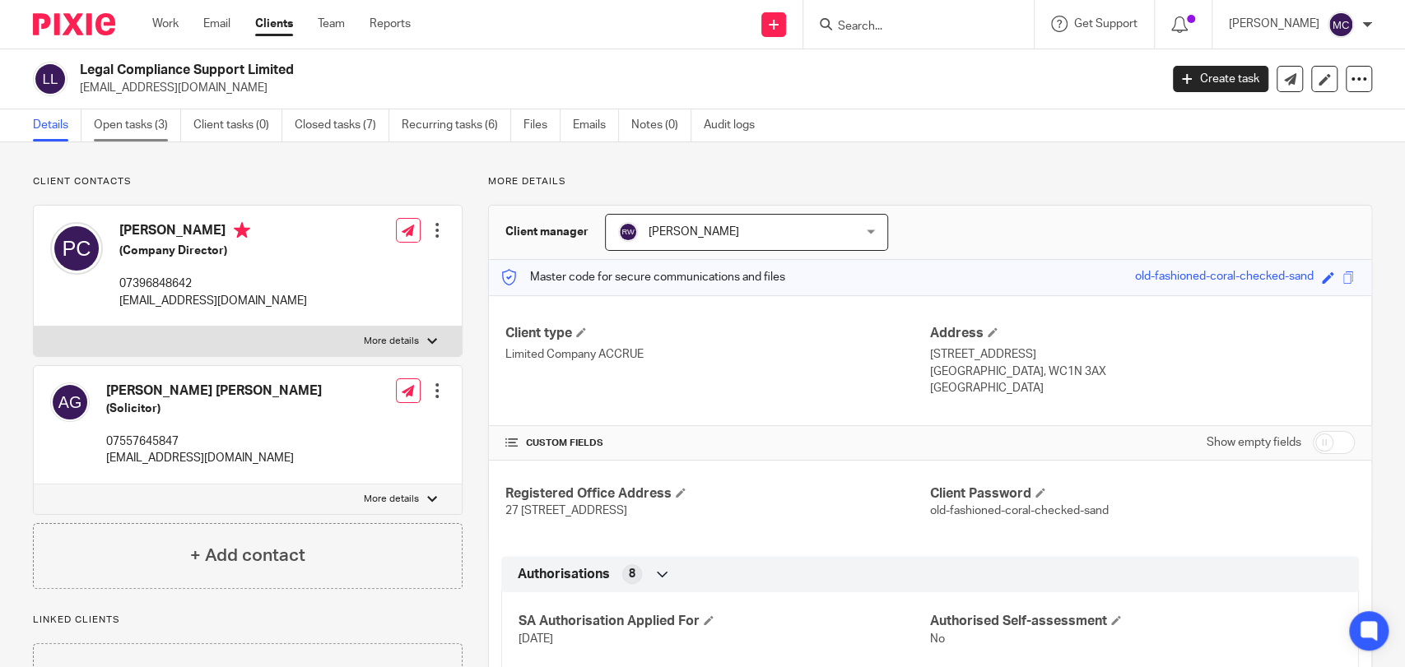
click at [95, 119] on link "Open tasks (3)" at bounding box center [137, 125] width 87 height 32
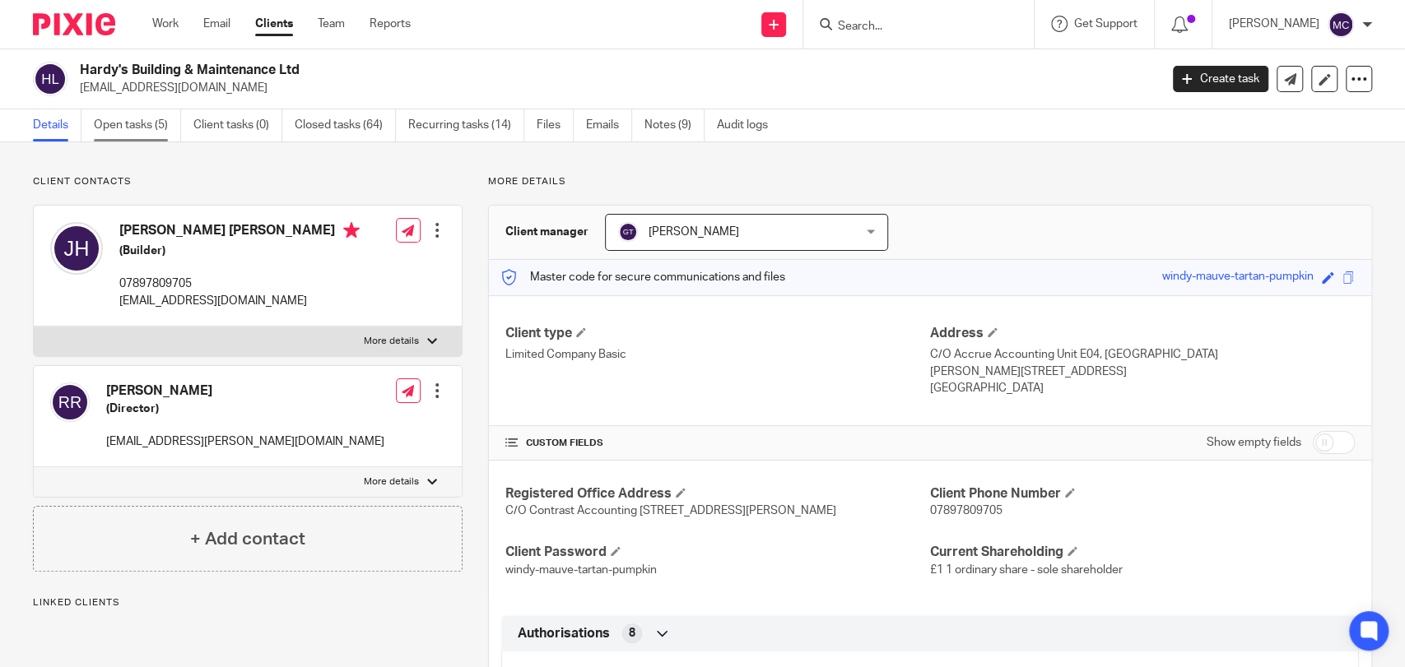
drag, startPoint x: 0, startPoint y: 0, endPoint x: 137, endPoint y: 127, distance: 186.3
click at [137, 127] on link "Open tasks (5)" at bounding box center [137, 125] width 87 height 32
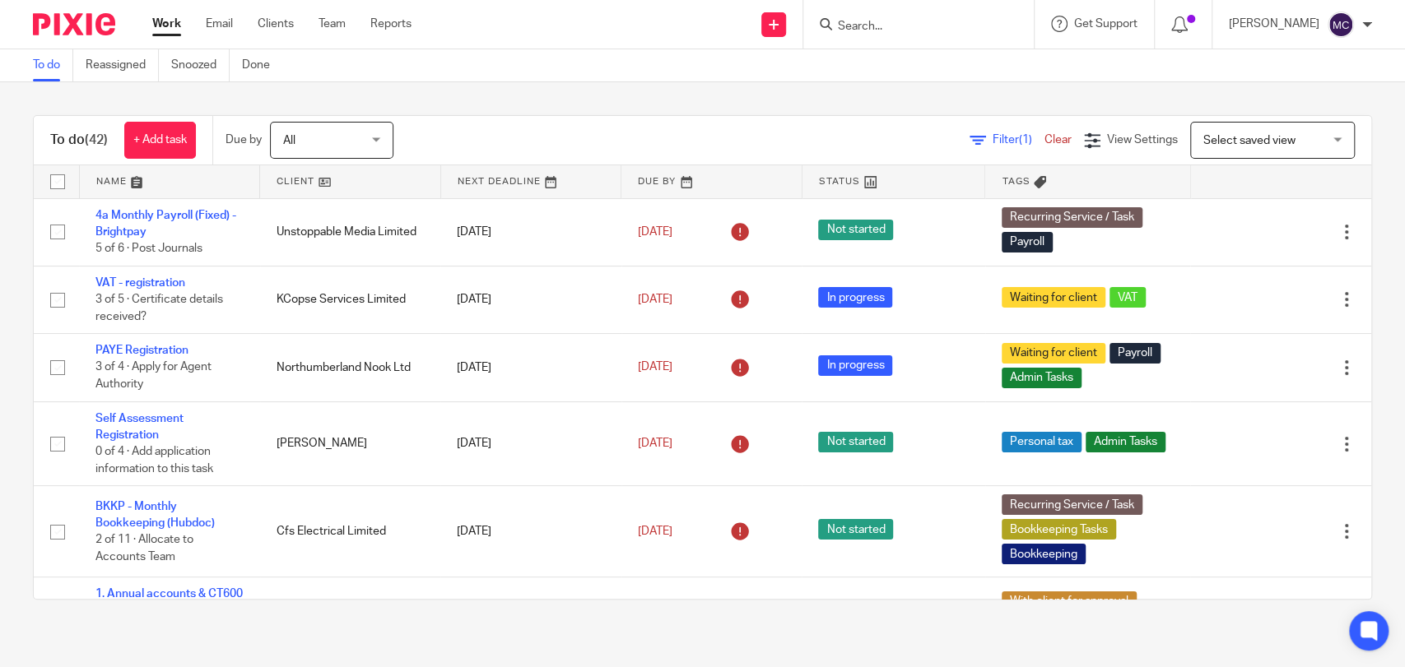
click at [864, 18] on form at bounding box center [923, 24] width 175 height 21
click at [884, 38] on div at bounding box center [918, 24] width 230 height 49
click at [886, 35] on div at bounding box center [918, 24] width 230 height 49
click at [887, 33] on input "Search" at bounding box center [910, 27] width 148 height 15
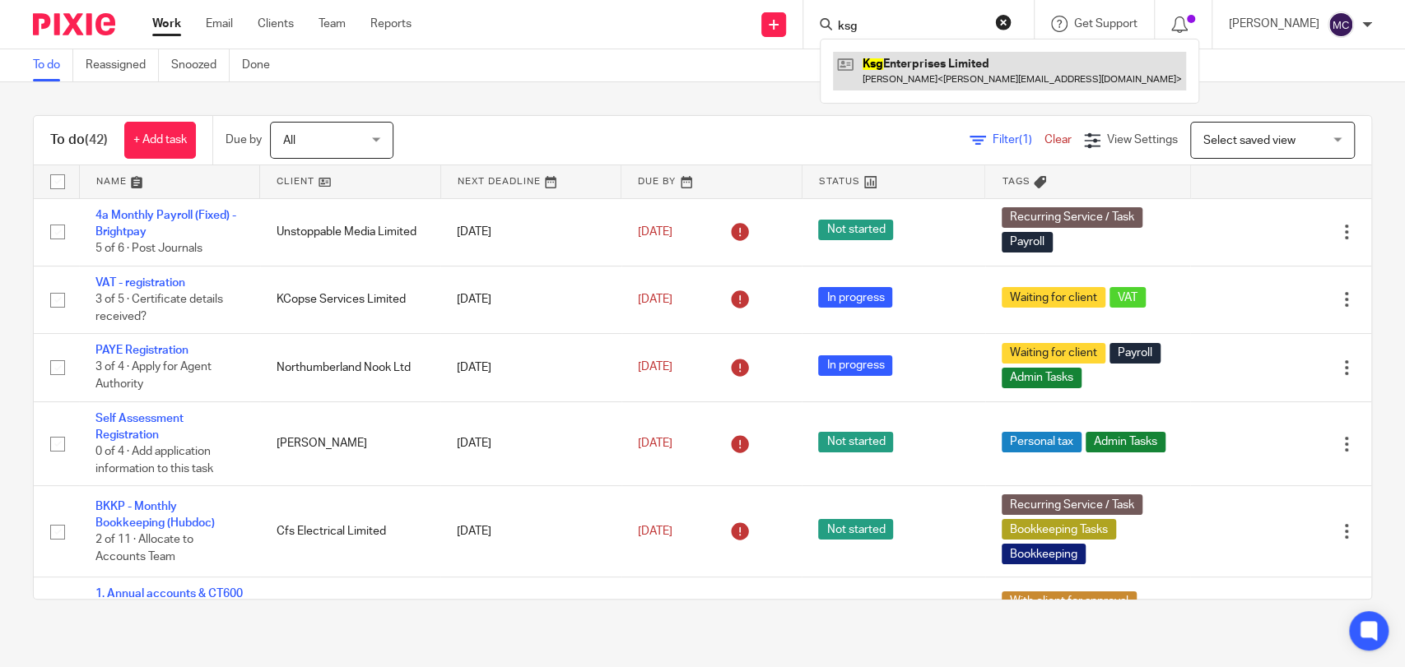
type input "ksg"
click at [908, 70] on link at bounding box center [1009, 71] width 353 height 38
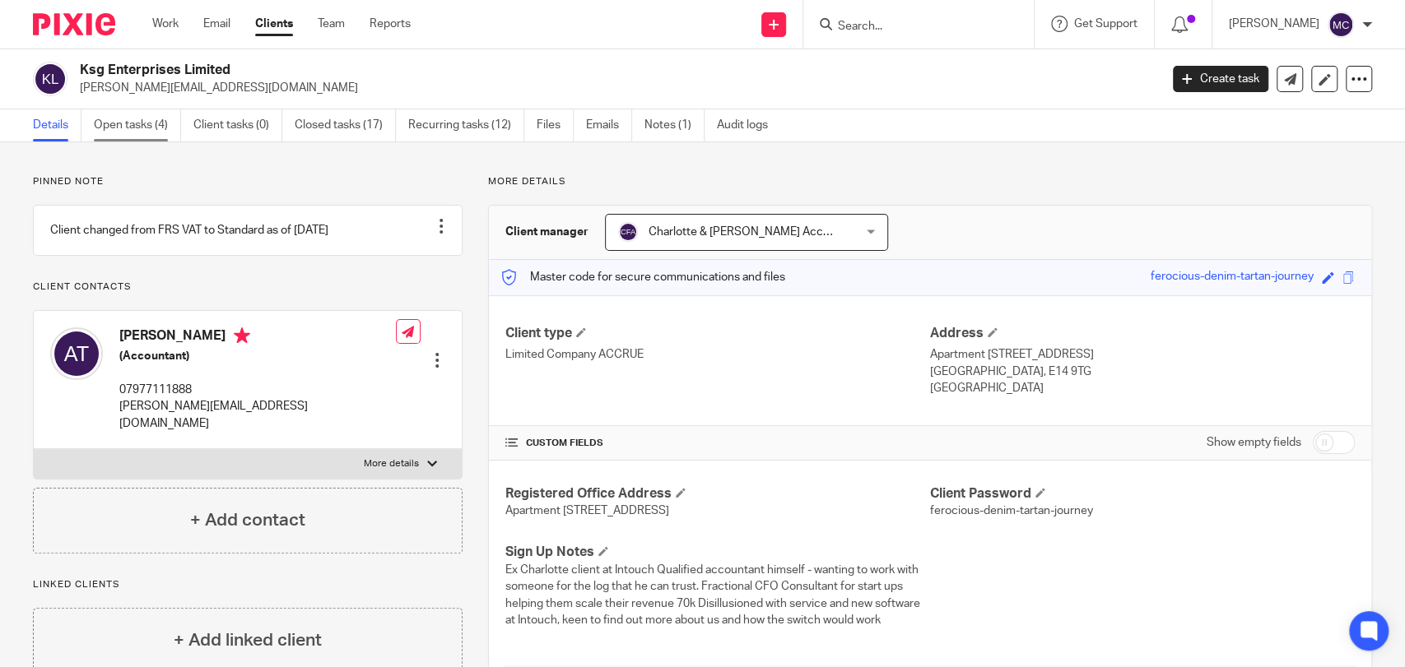
click at [98, 133] on link "Open tasks (4)" at bounding box center [137, 125] width 87 height 32
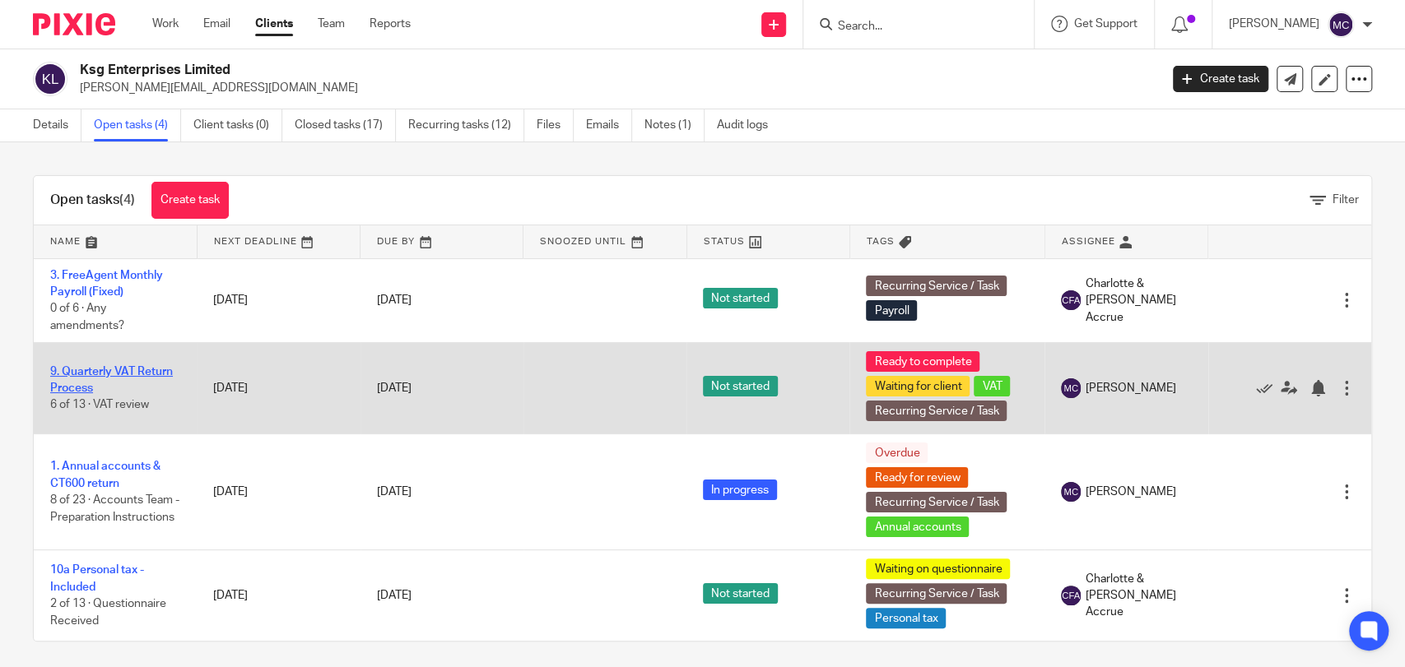
click at [117, 375] on link "9. Quarterly VAT Return Process" at bounding box center [111, 380] width 123 height 28
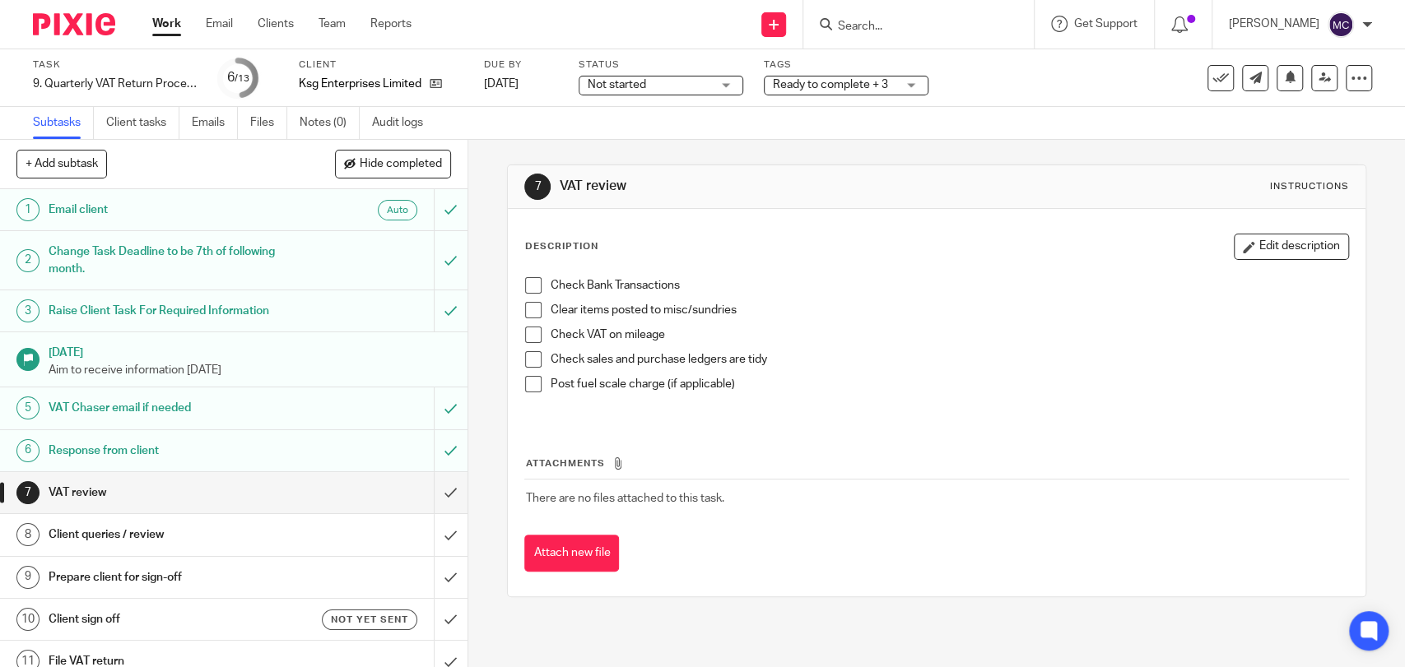
click at [615, 86] on span "Not started" at bounding box center [616, 85] width 58 height 12
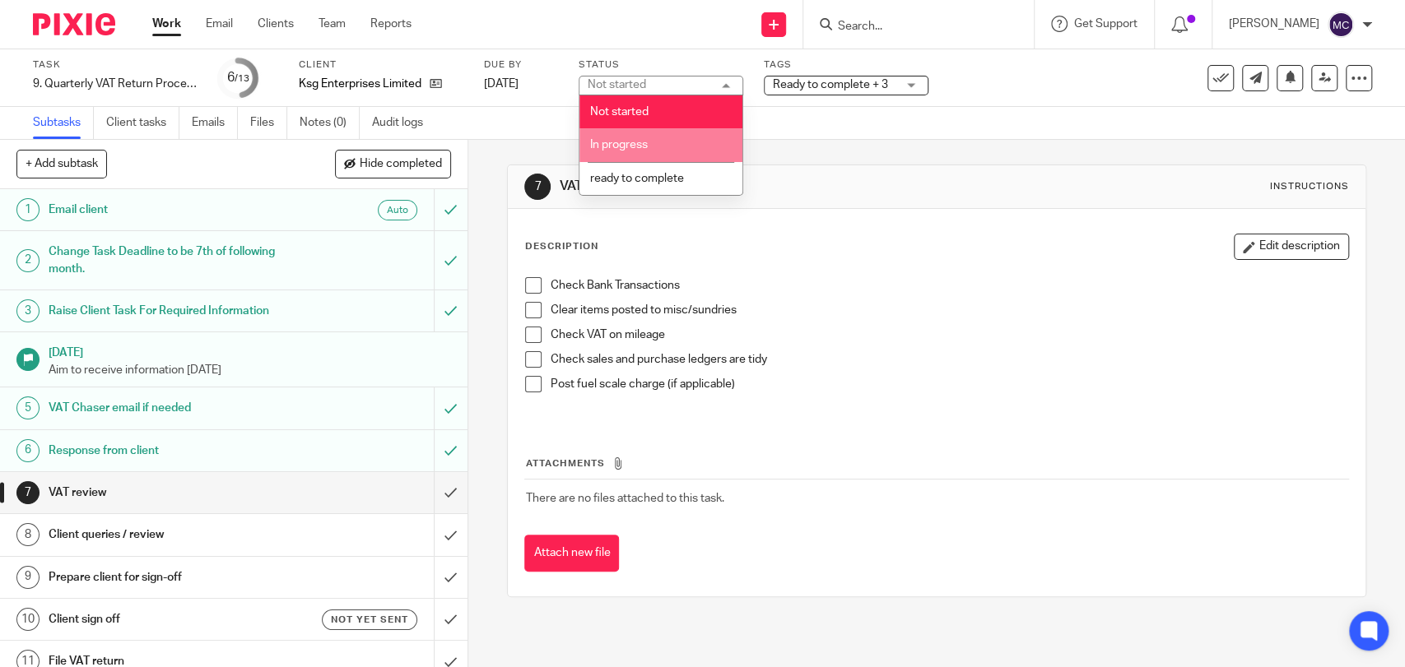
click at [602, 146] on span "In progress" at bounding box center [619, 145] width 58 height 12
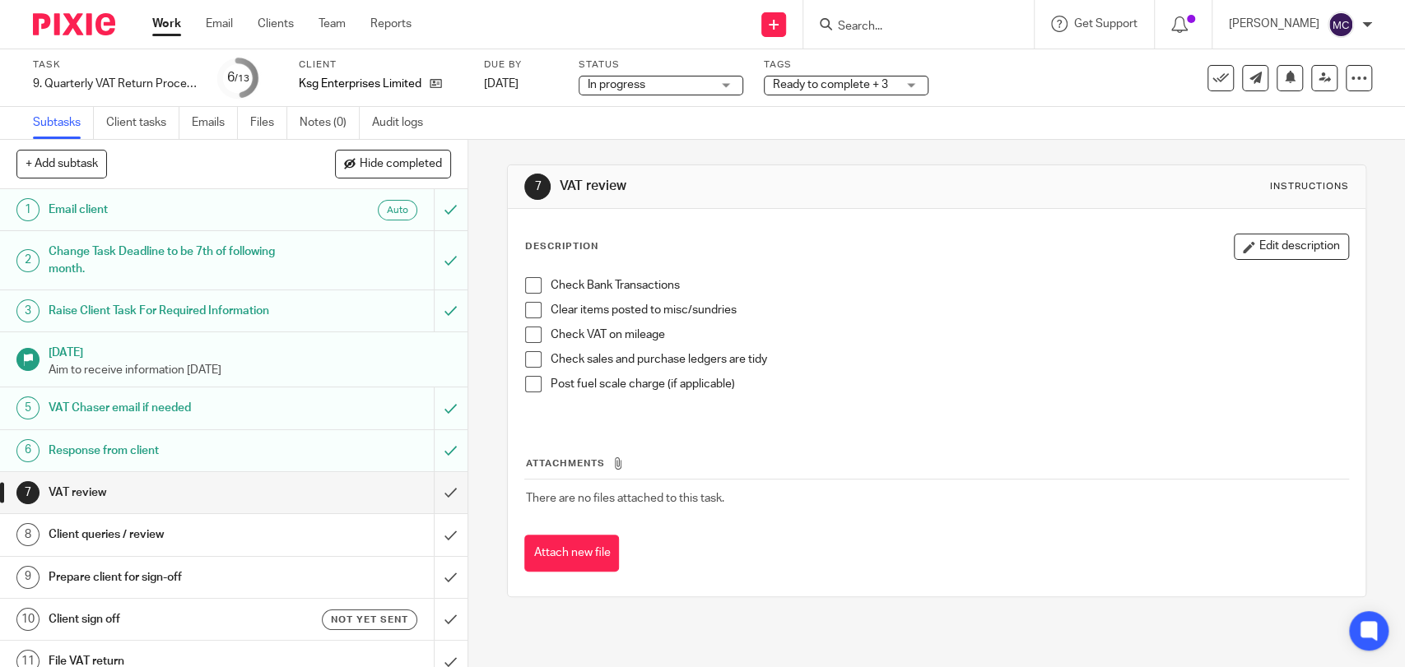
click at [811, 81] on span "Ready to complete + 3" at bounding box center [830, 85] width 115 height 12
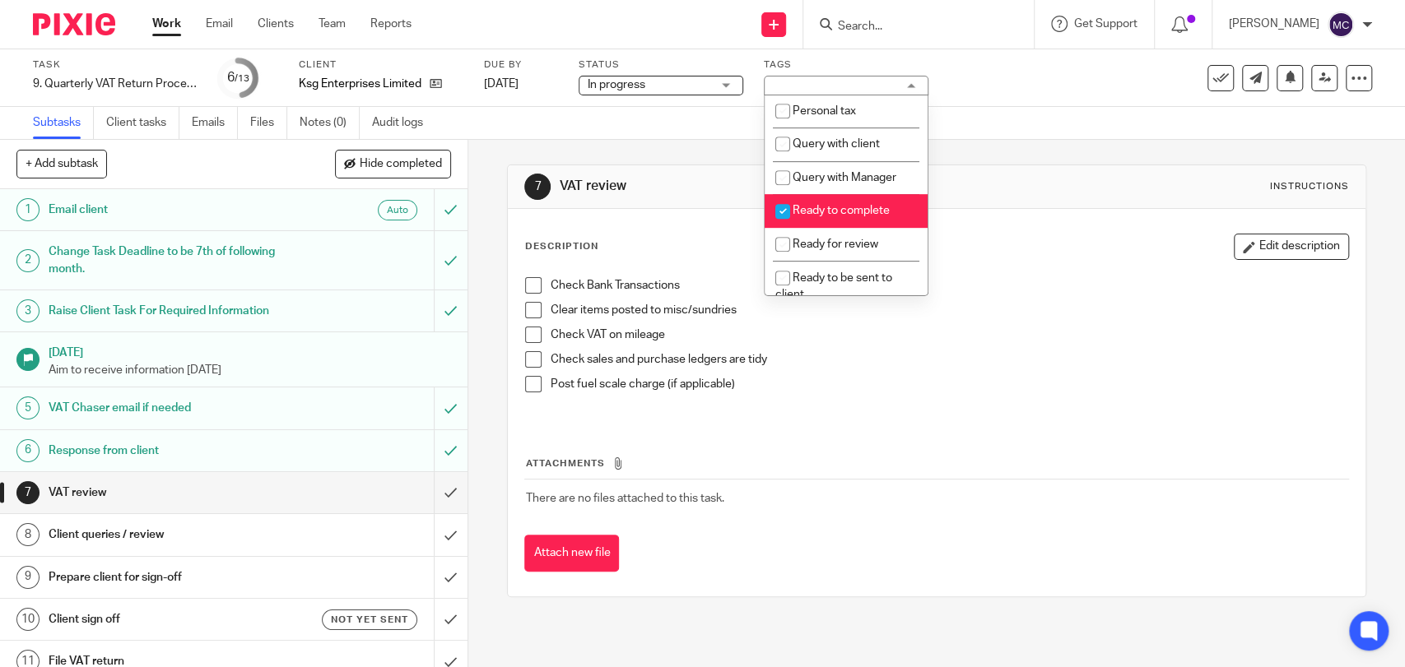
scroll to position [548, 0]
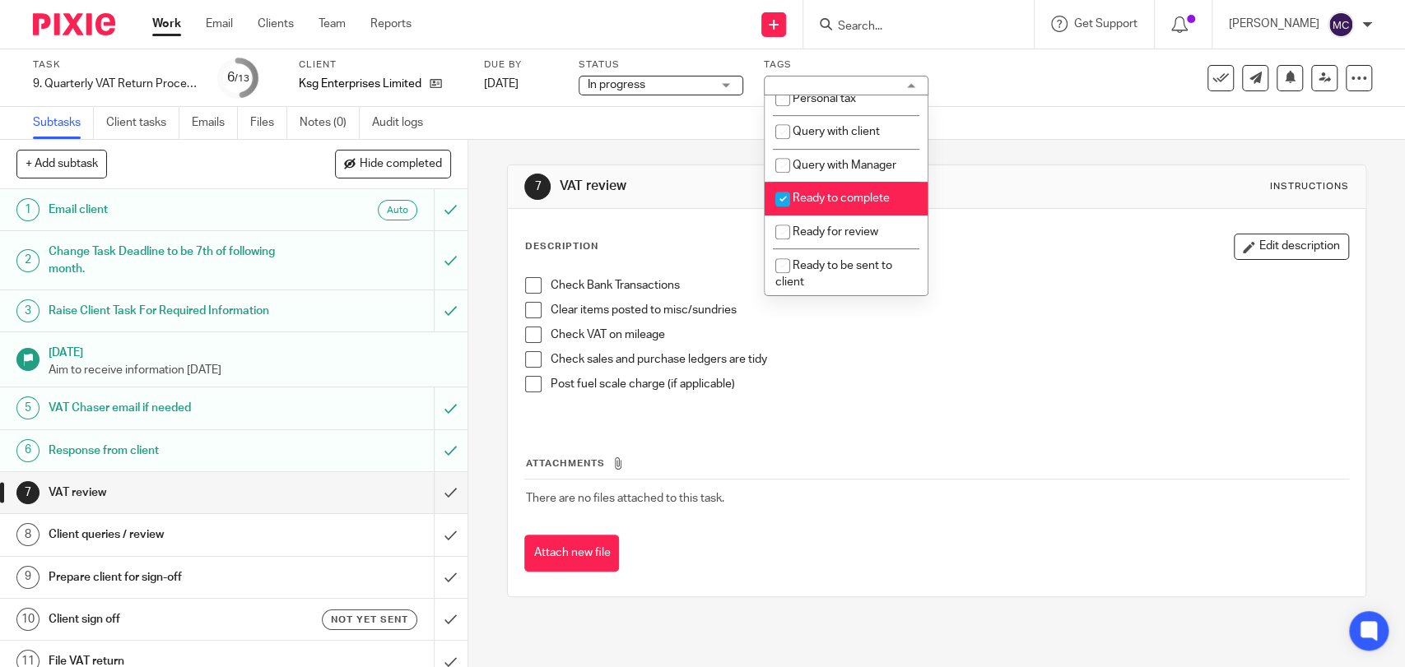
click at [830, 204] on span "Ready to complete" at bounding box center [840, 199] width 97 height 12
checkbox input "false"
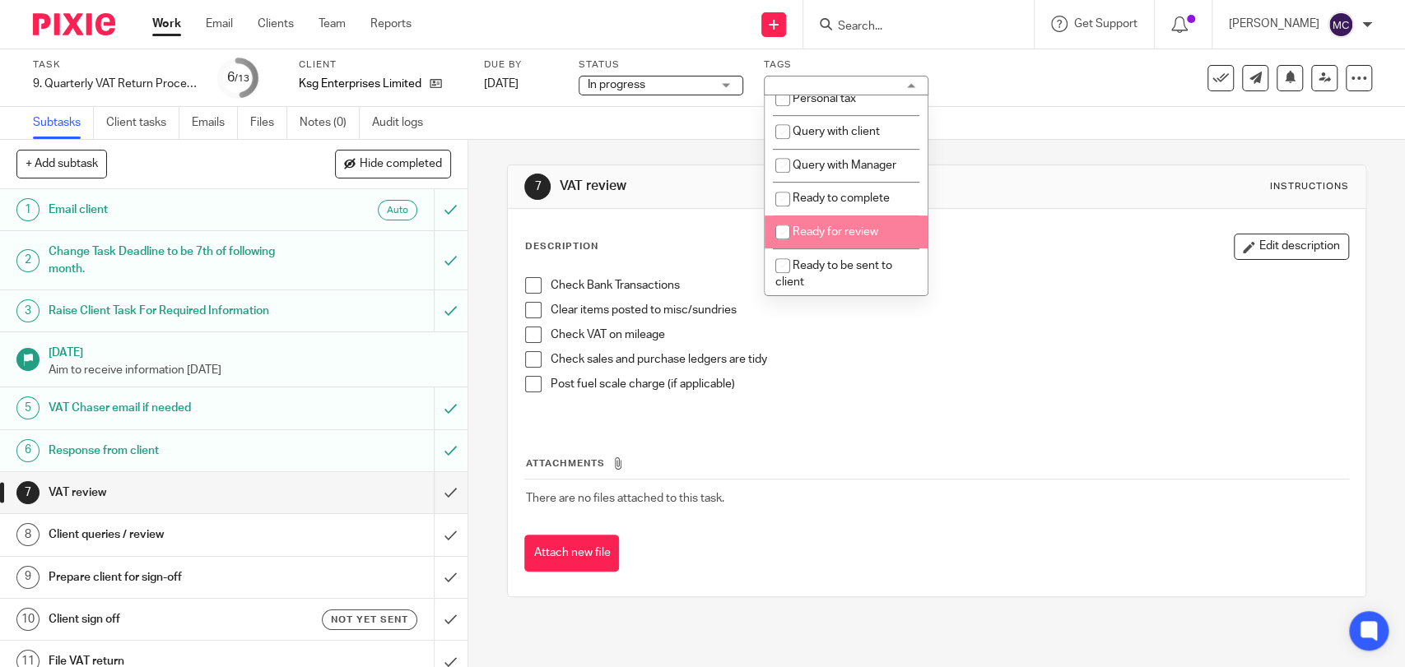
click at [824, 241] on li "Ready for review" at bounding box center [845, 233] width 163 height 34
checkbox input "true"
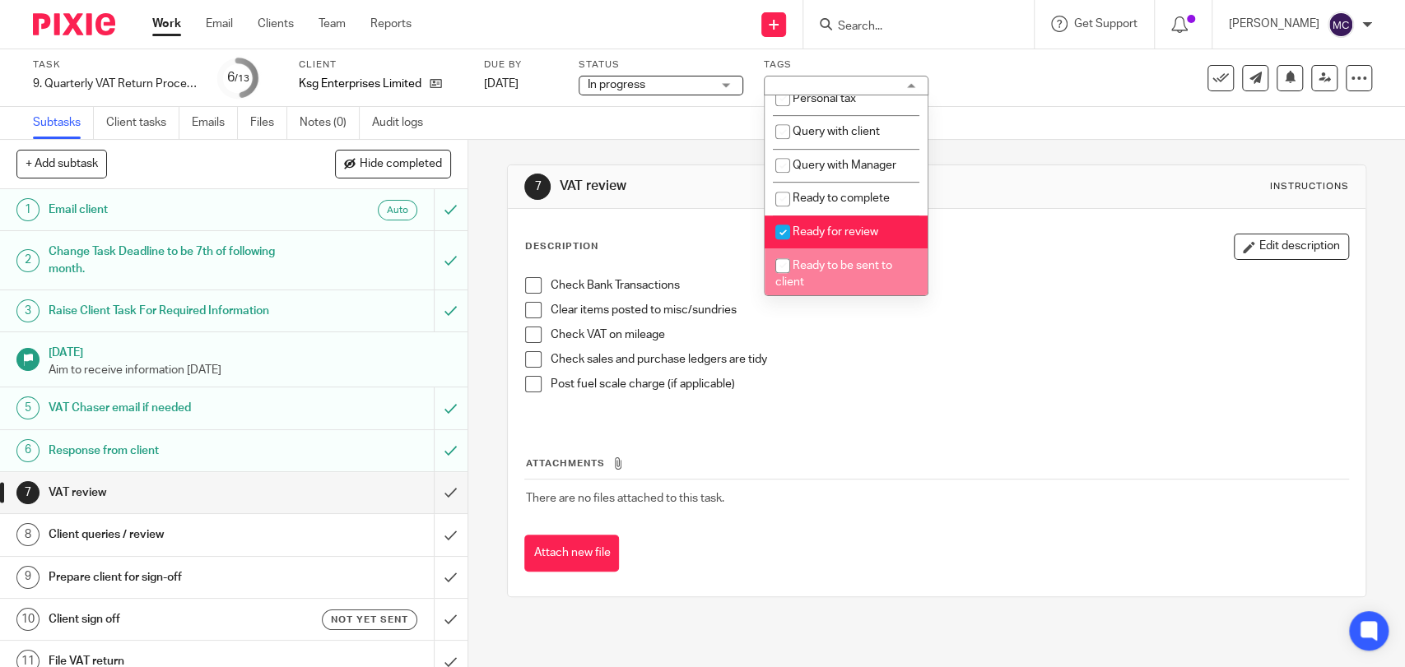
click at [1160, 332] on p "Check VAT on mileage" at bounding box center [948, 335] width 797 height 16
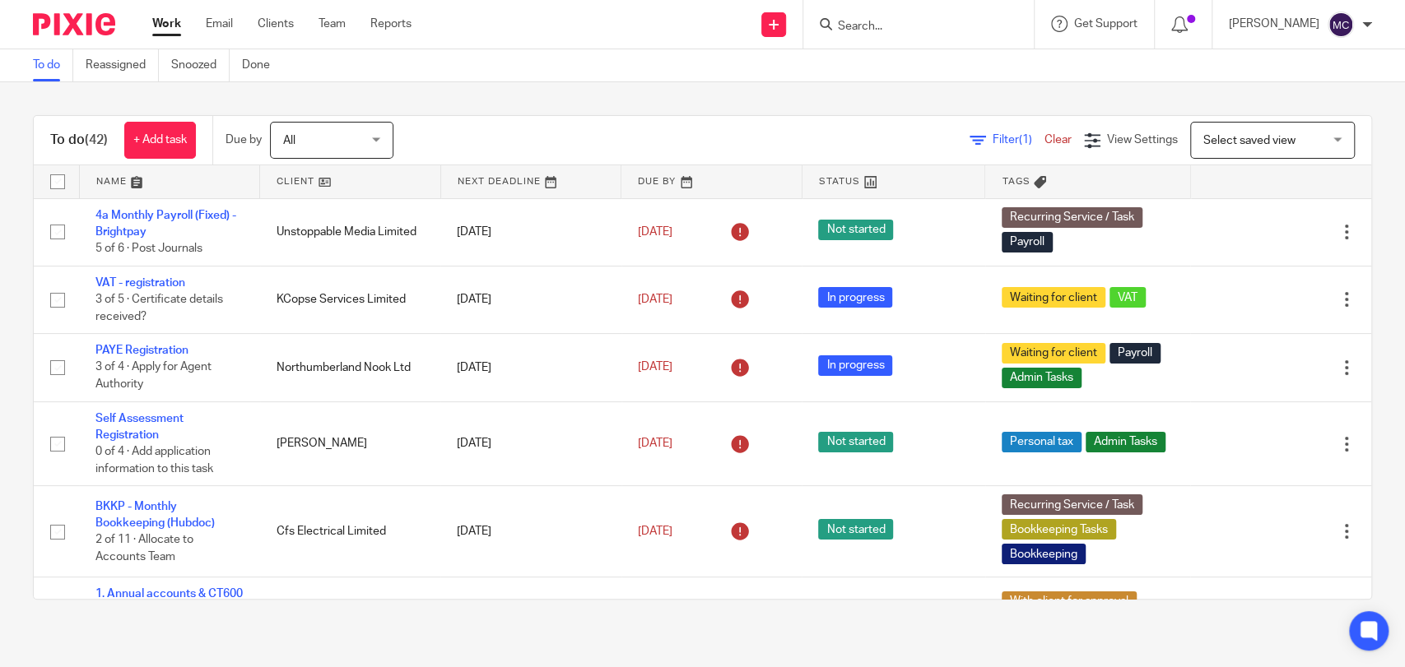
click at [859, 21] on input "Search" at bounding box center [910, 27] width 148 height 15
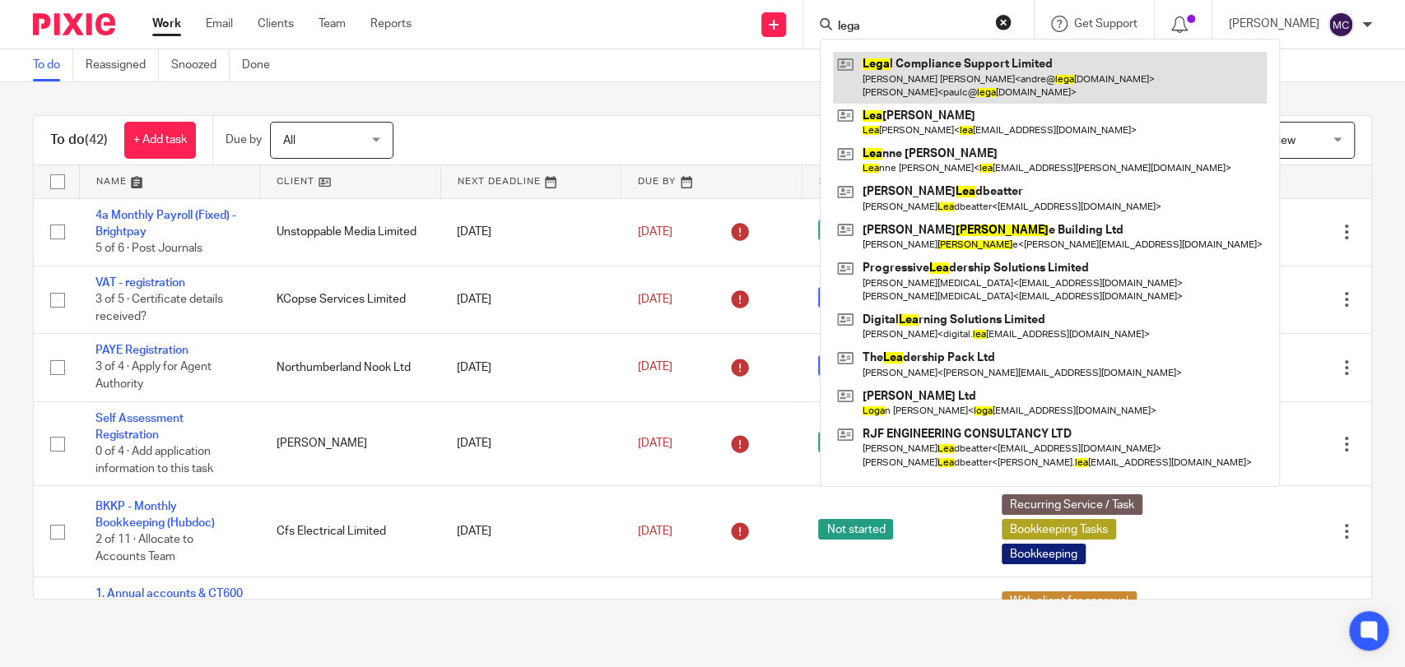
type input "lega"
click at [917, 67] on link at bounding box center [1050, 77] width 434 height 51
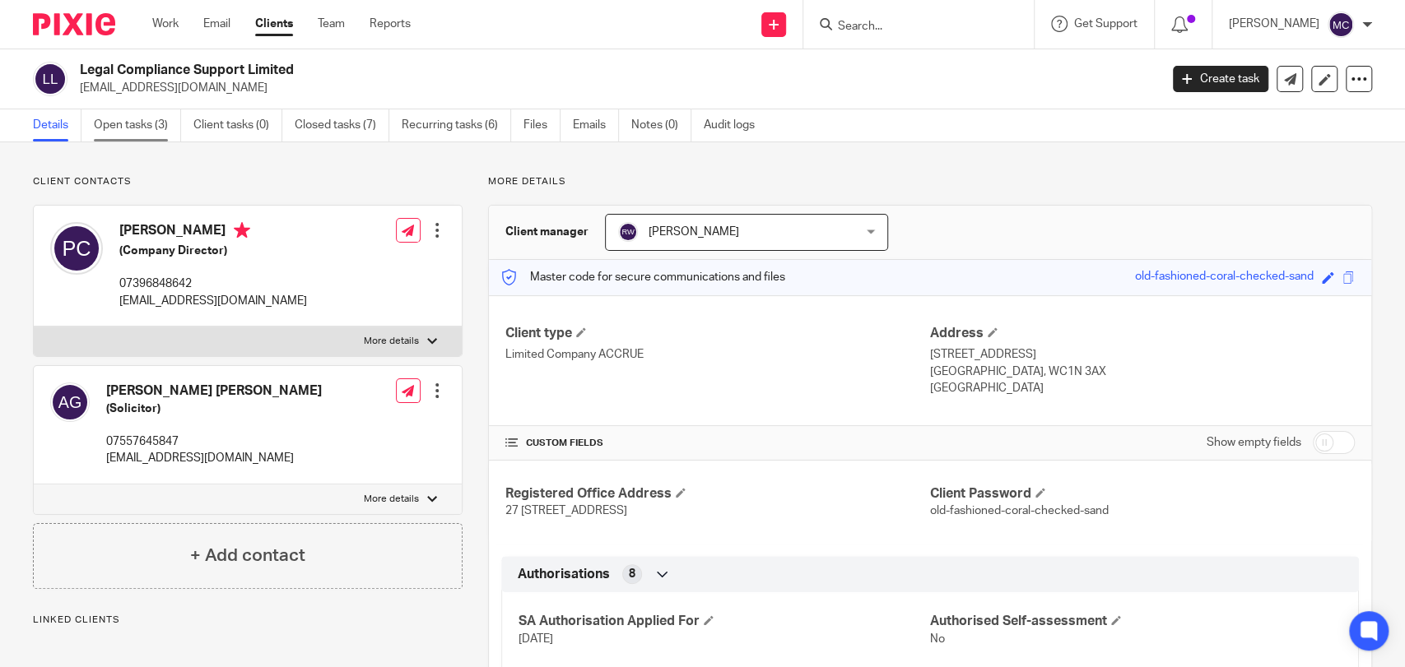
click at [126, 127] on link "Open tasks (3)" at bounding box center [137, 125] width 87 height 32
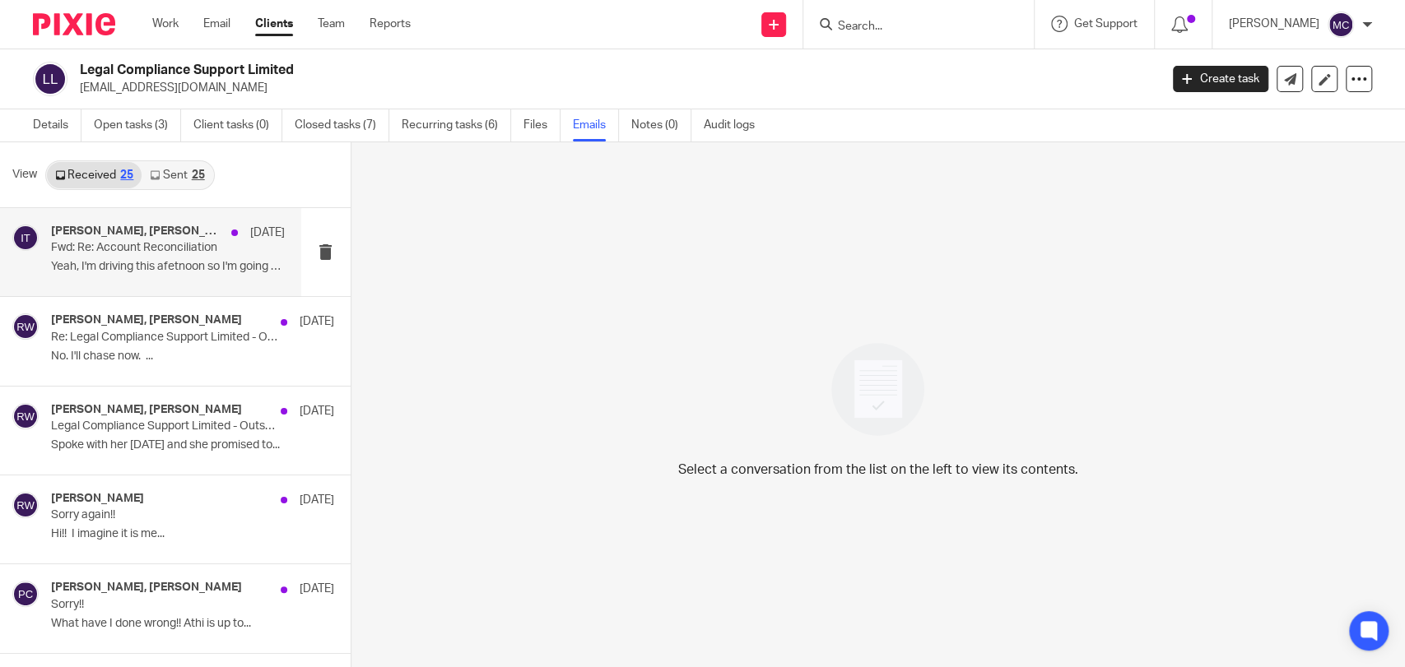
click at [171, 238] on h4 "Ricky Whitfield, Paul Crowther, cdd, ID Verification Team" at bounding box center [137, 232] width 172 height 14
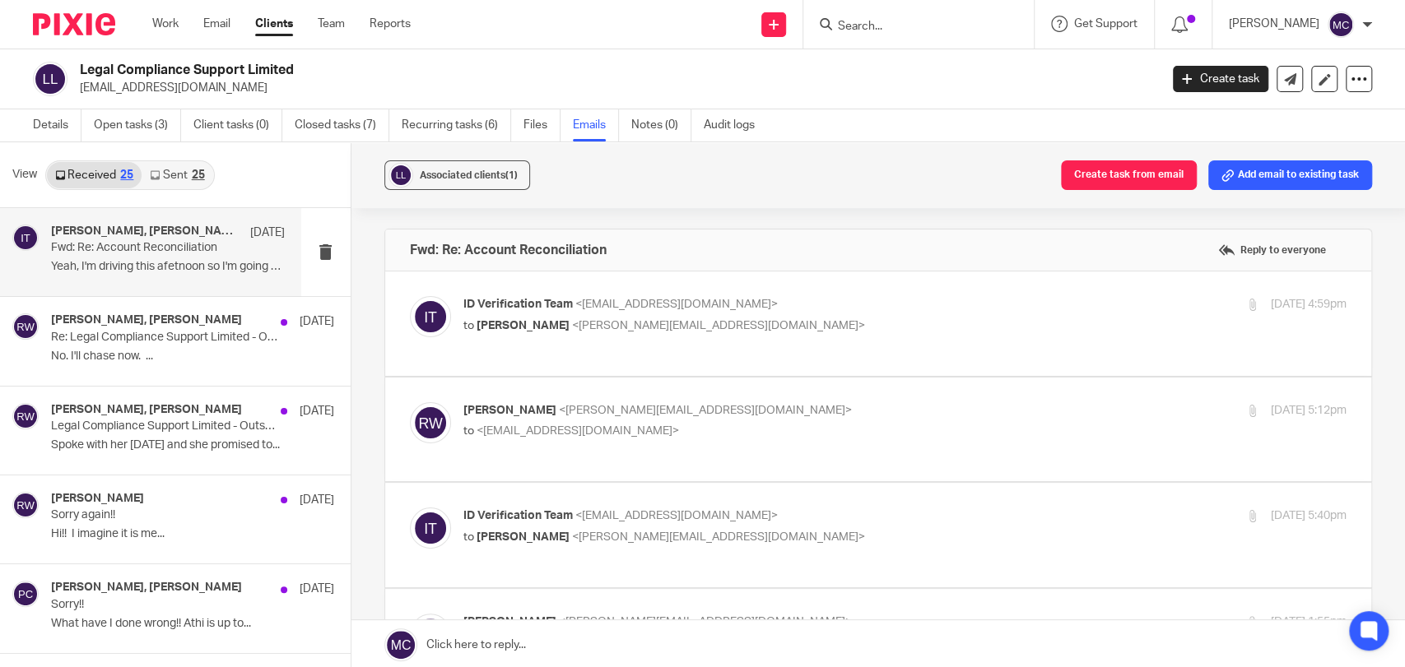
click at [212, 88] on p "[EMAIL_ADDRESS][DOMAIN_NAME]" at bounding box center [614, 88] width 1068 height 16
copy main "paulc@legalcompliancesupport.co.uk Create task Update from Companies House Expo…"
click at [1284, 77] on icon at bounding box center [1290, 79] width 12 height 12
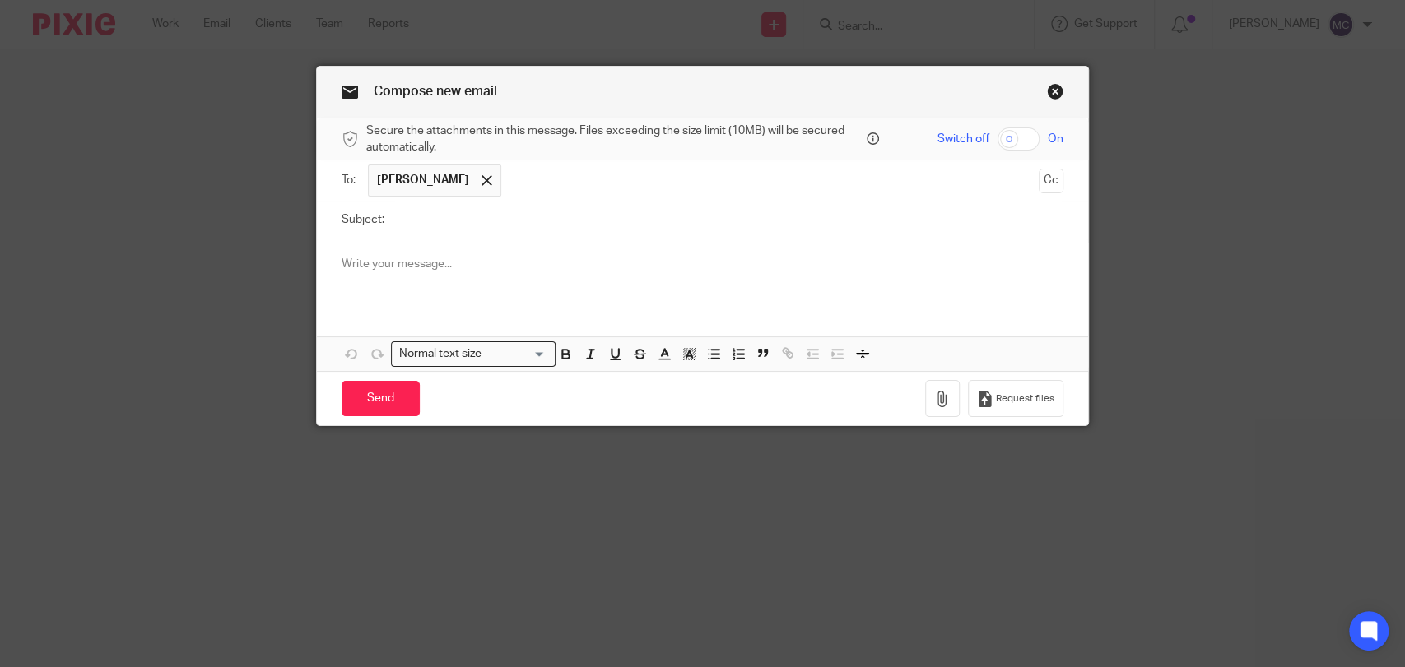
click at [584, 188] on input "text" at bounding box center [770, 181] width 522 height 32
click at [559, 231] on input "Subject:" at bounding box center [727, 220] width 671 height 37
type input "Accounts Submission"
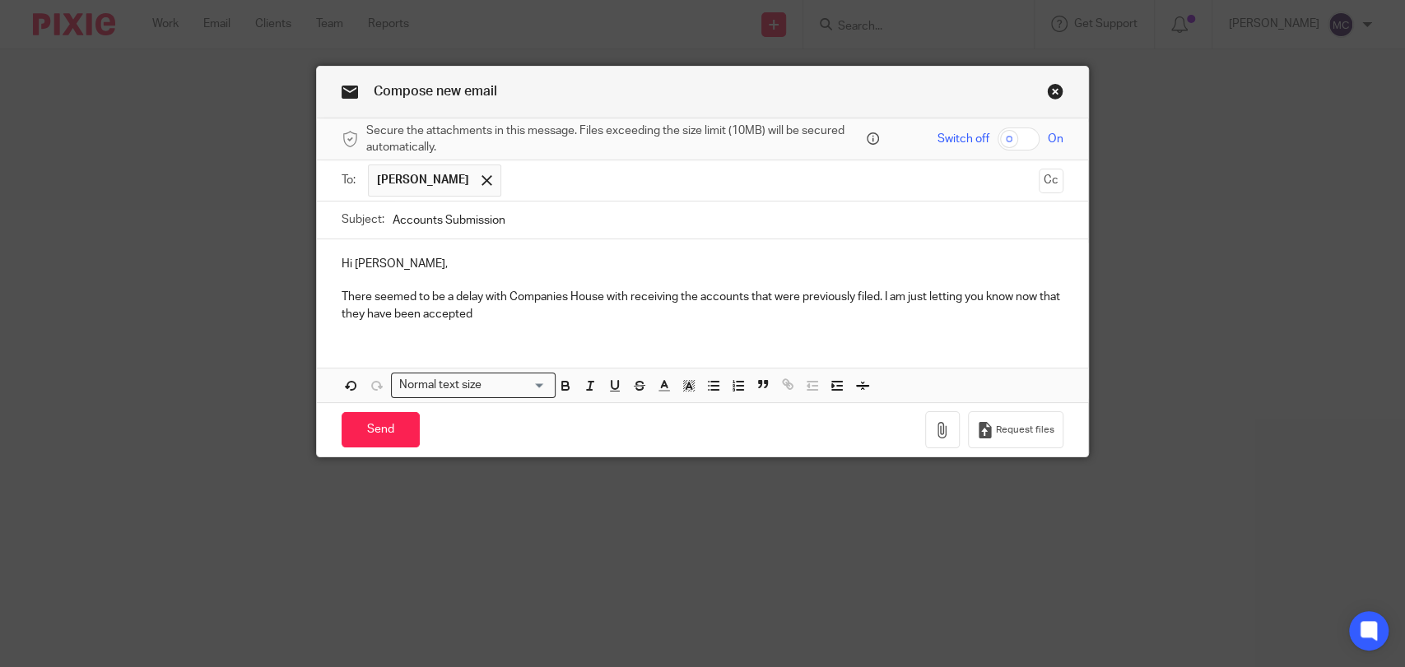
click at [905, 297] on p "There seemed to be a delay with Companies House with receiving the accounts tha…" at bounding box center [702, 306] width 722 height 34
click at [942, 300] on p "There seemed to be a delay with Companies House with receiving the accounts tha…" at bounding box center [702, 306] width 722 height 34
click at [702, 334] on div "Hi Paul, There seemed to be a delay with Companies House with receiving the acc…" at bounding box center [702, 286] width 771 height 95
click at [346, 315] on p "There seemed to be a delay with Companies House with receiving the accounts tha…" at bounding box center [702, 306] width 722 height 34
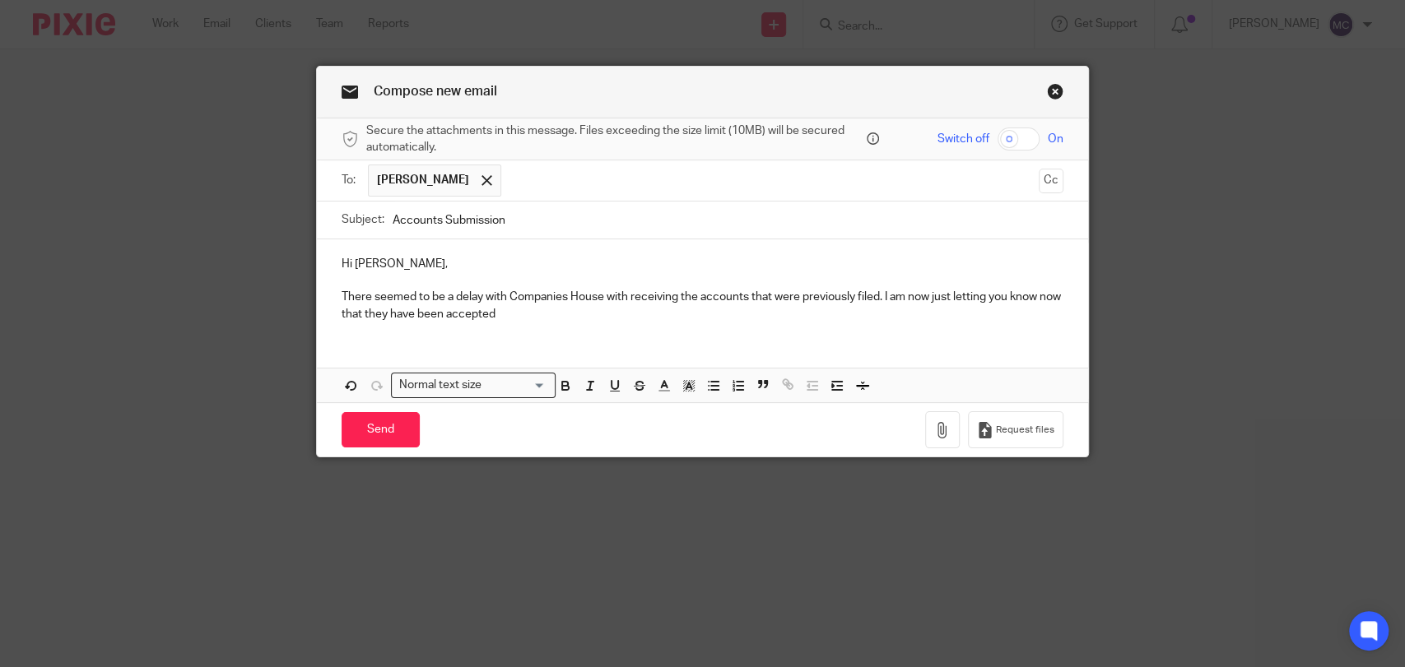
click at [346, 315] on p "There seemed to be a delay with Companies House with receiving the accounts tha…" at bounding box center [702, 306] width 722 height 34
click at [481, 312] on p "There seemed to be a delay with Companies House with receiving the accounts tha…" at bounding box center [702, 306] width 722 height 34
click at [516, 313] on p "There seemed to be a delay with Companies House with receiving the accounts tha…" at bounding box center [702, 306] width 722 height 34
click at [873, 303] on p "There seemed to be a delay with Companies House with receiving the accounts tha…" at bounding box center [702, 306] width 722 height 34
click at [754, 313] on p "There seemed to be a delay with Companies House with receiving the accounts tha…" at bounding box center [702, 306] width 722 height 34
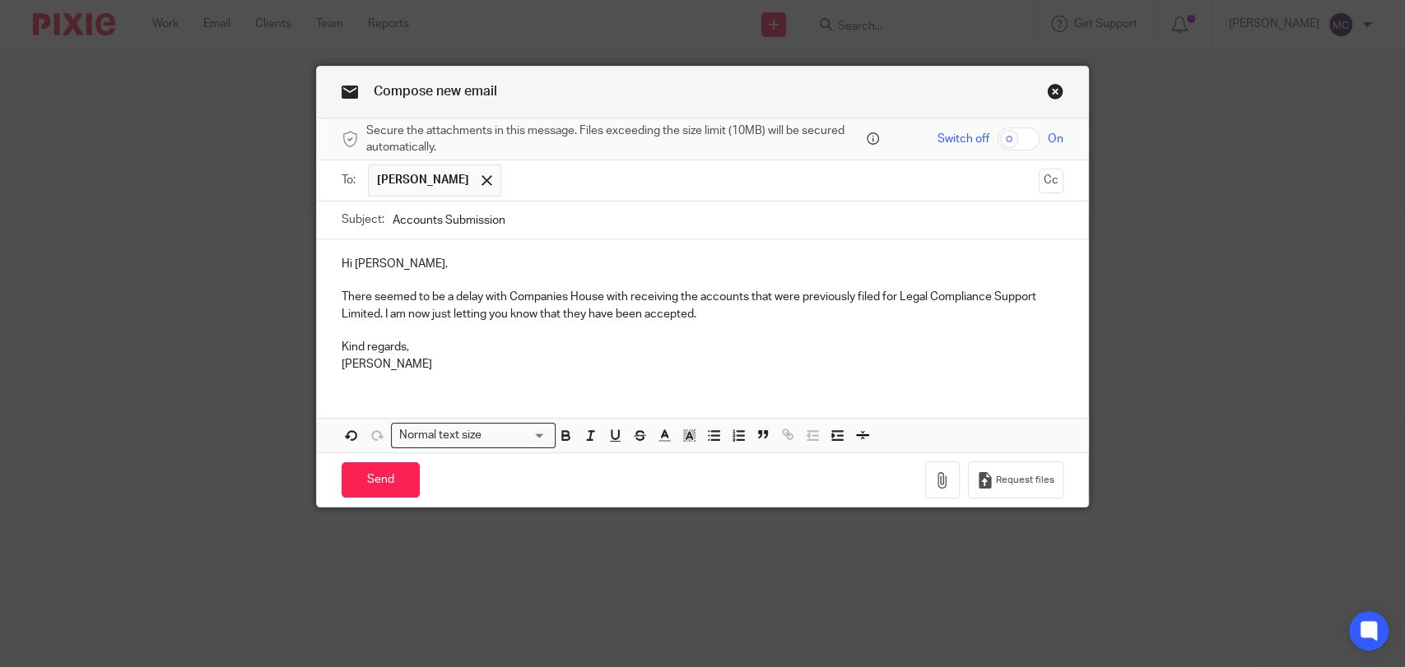
click at [495, 295] on p "There seemed to be a delay with Companies House with receiving the accounts tha…" at bounding box center [702, 306] width 722 height 34
click at [717, 318] on p "There seemed to be a delay at Companies House with receiving the accounts that …" at bounding box center [702, 306] width 722 height 34
click at [599, 291] on p "There seemed to be a delay at Companies House with receiving the accounts that …" at bounding box center [702, 306] width 722 height 34
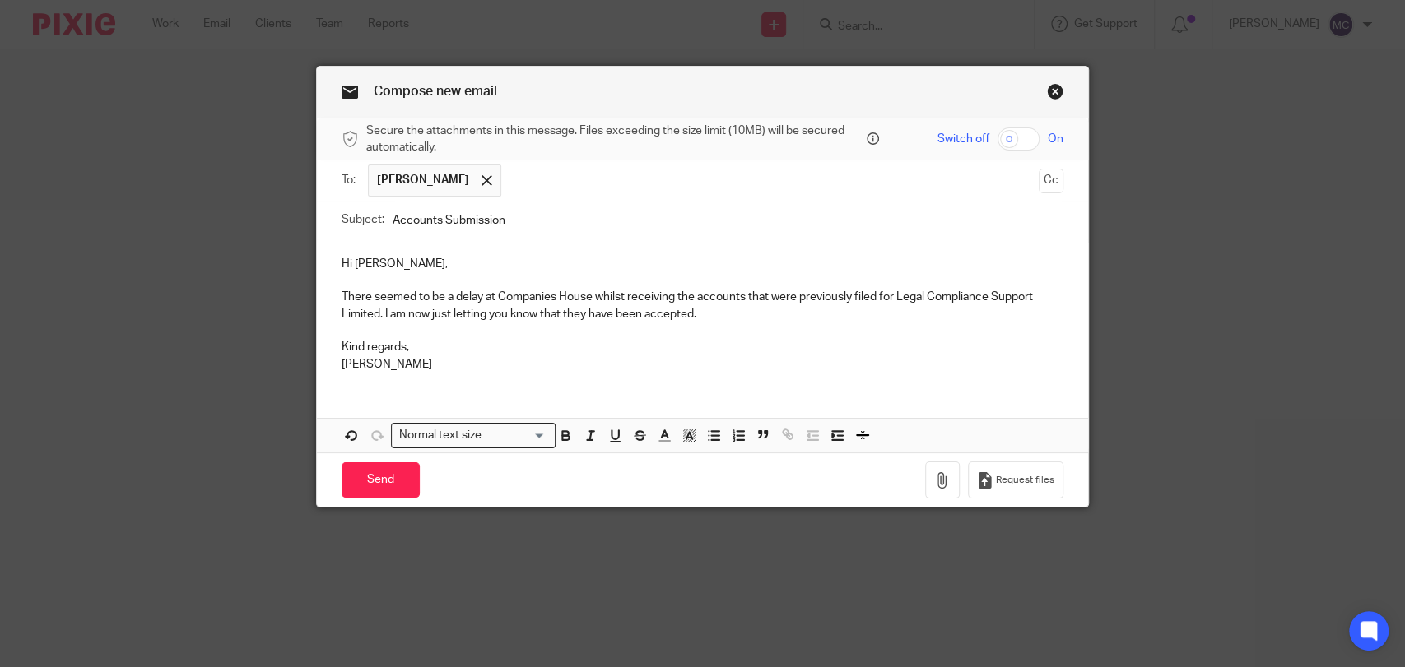
click at [726, 315] on p "There seemed to be a delay at Companies House whilst receiving the accounts tha…" at bounding box center [702, 306] width 722 height 34
click at [722, 313] on p "There seemed to be a delay at Companies House whilst receiving the accounts tha…" at bounding box center [702, 306] width 722 height 34
drag, startPoint x: 738, startPoint y: 317, endPoint x: 640, endPoint y: 316, distance: 97.9
click at [640, 316] on p "There seemed to be a delay at Companies House whilst receiving the accounts tha…" at bounding box center [702, 306] width 722 height 34
click at [757, 323] on p at bounding box center [702, 331] width 722 height 16
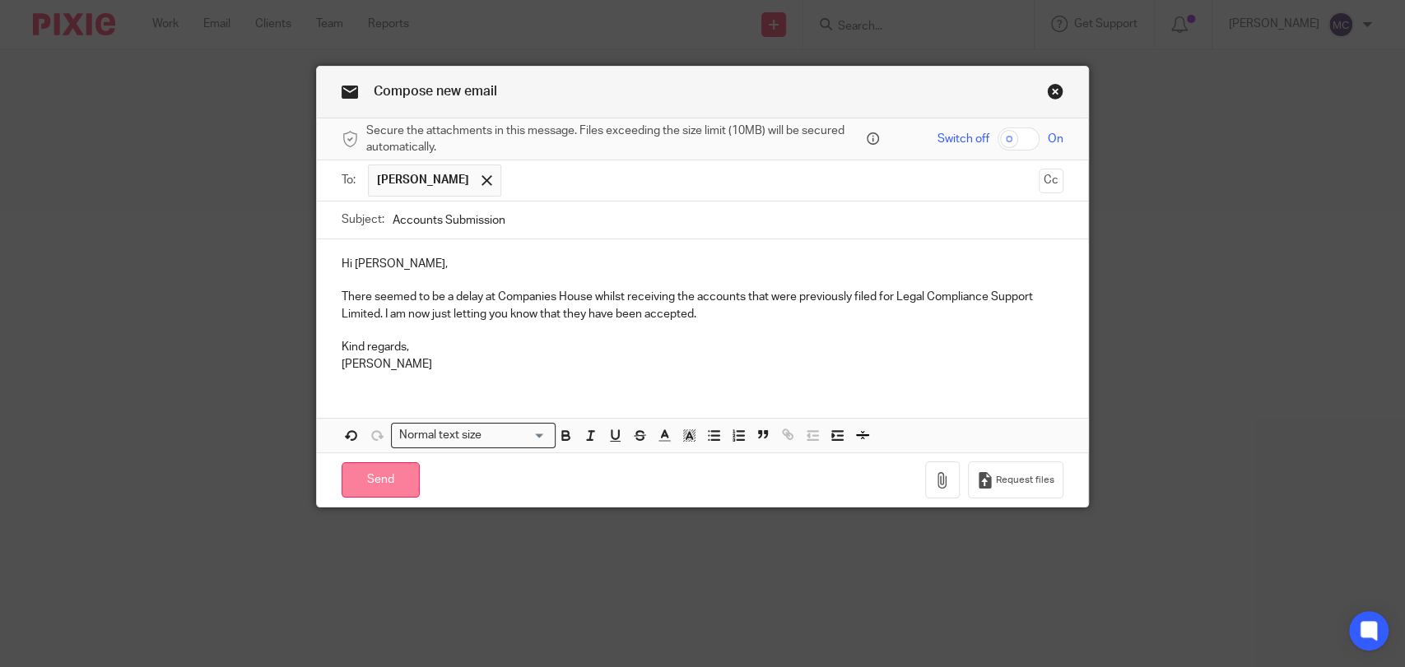
click at [370, 482] on input "Send" at bounding box center [380, 479] width 78 height 35
